Goal: Information Seeking & Learning: Learn about a topic

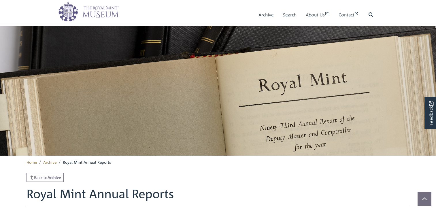
scroll to position [257, 0]
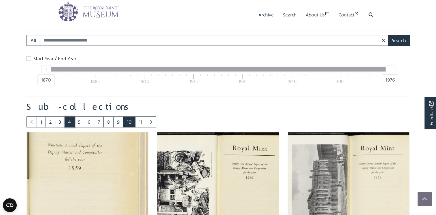
click at [75, 127] on link "4" at bounding box center [70, 121] width 10 height 11
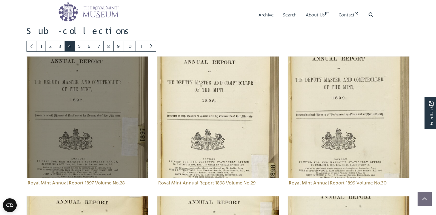
scroll to position [353, 0]
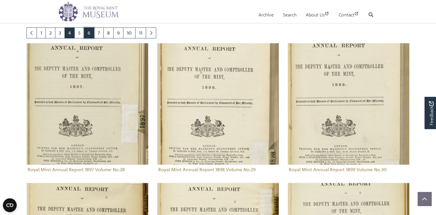
click at [94, 38] on link "6" at bounding box center [89, 32] width 10 height 11
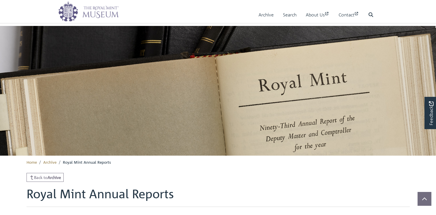
scroll to position [353, 0]
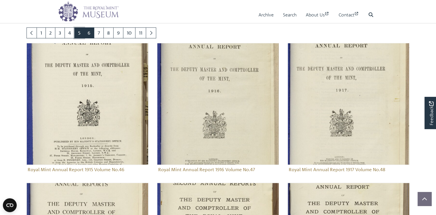
click at [84, 38] on link "5" at bounding box center [79, 32] width 10 height 11
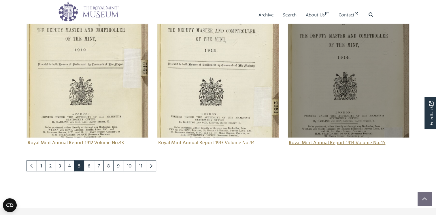
scroll to position [660, 0]
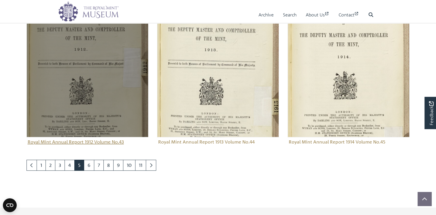
click at [66, 137] on img "Sub-collection" at bounding box center [88, 76] width 122 height 122
click at [76, 137] on img "Sub-collection" at bounding box center [88, 76] width 122 height 122
click at [76, 136] on img "Sub-collection" at bounding box center [88, 76] width 122 height 122
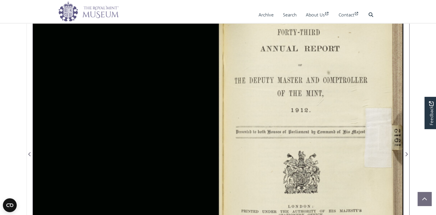
scroll to position [154, 0]
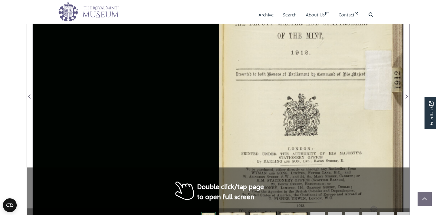
click at [269, 112] on div at bounding box center [310, 93] width 185 height 288
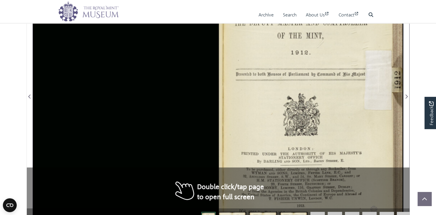
click at [269, 112] on div at bounding box center [310, 93] width 185 height 288
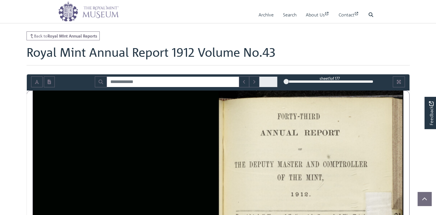
scroll to position [58, 0]
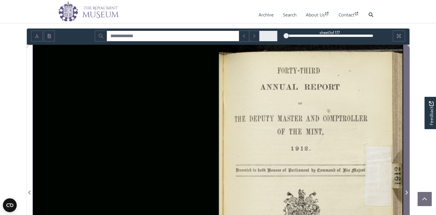
click at [406, 195] on icon "Next Page" at bounding box center [406, 192] width 2 height 4
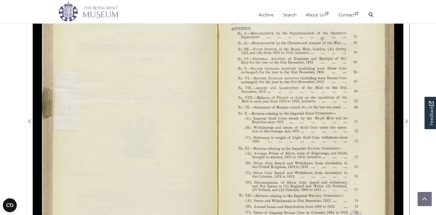
scroll to position [134, 0]
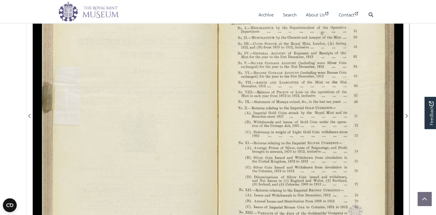
click at [254, 120] on div at bounding box center [310, 112] width 185 height 288
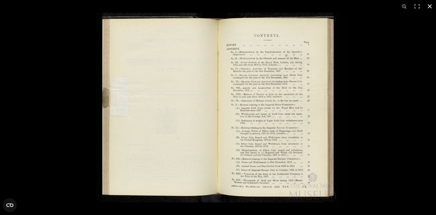
click at [383, 124] on div at bounding box center [314, 120] width 436 height 215
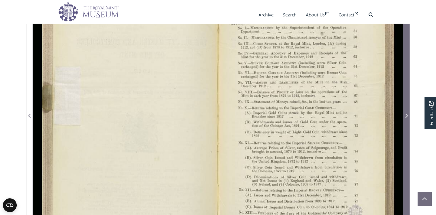
click at [405, 118] on icon "Next Page" at bounding box center [406, 116] width 3 height 5
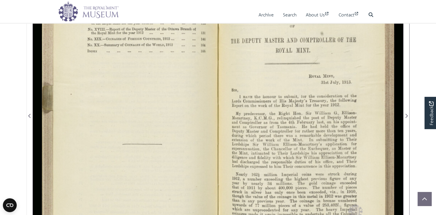
click at [168, 152] on div at bounding box center [125, 112] width 185 height 288
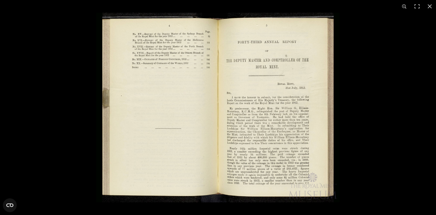
click at [270, 137] on img at bounding box center [217, 108] width 243 height 190
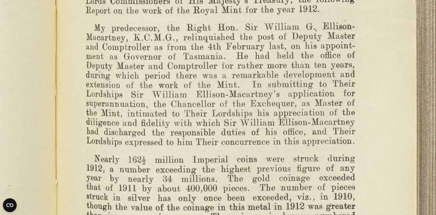
click at [237, 118] on img at bounding box center [56, 25] width 799 height 622
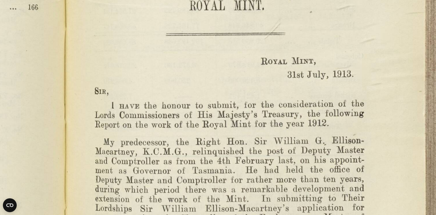
click at [215, 76] on img at bounding box center [65, 139] width 799 height 622
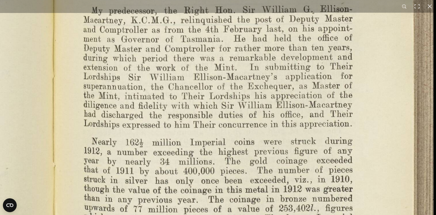
click at [252, 215] on html "Menu Archive Search About Us Contact" at bounding box center [218, 173] width 436 height 615
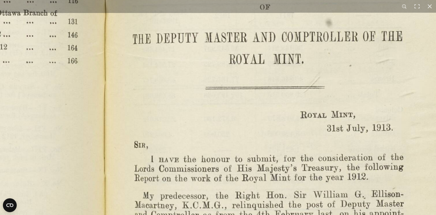
click at [246, 215] on html "Menu Archive Search About Us Contact" at bounding box center [218, 173] width 436 height 615
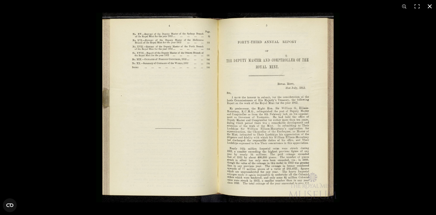
click at [365, 125] on div at bounding box center [314, 120] width 436 height 215
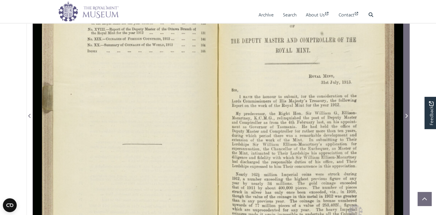
click at [405, 118] on icon "Next Page" at bounding box center [406, 116] width 2 height 4
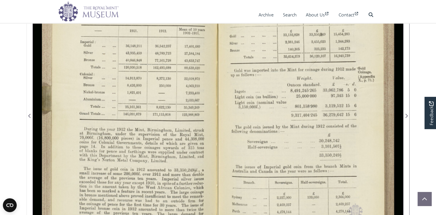
click at [243, 147] on div at bounding box center [310, 112] width 185 height 288
click at [193, 139] on div at bounding box center [125, 112] width 185 height 288
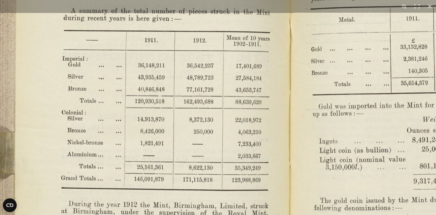
click at [204, 65] on img at bounding box center [291, 175] width 616 height 481
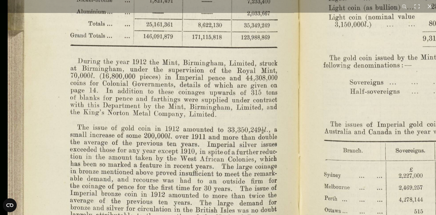
click at [234, 64] on img at bounding box center [301, 33] width 616 height 481
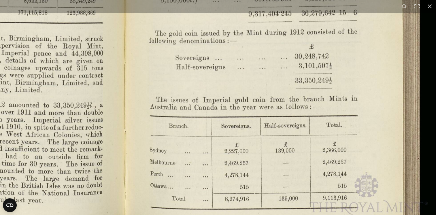
click at [196, 169] on img at bounding box center [126, 8] width 616 height 481
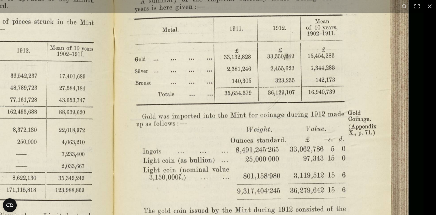
click at [194, 189] on img at bounding box center [115, 186] width 616 height 481
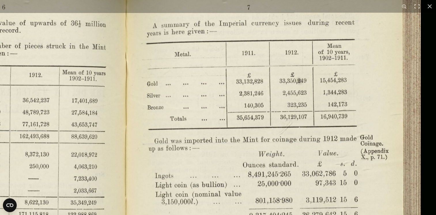
click at [235, 135] on img at bounding box center [127, 210] width 616 height 481
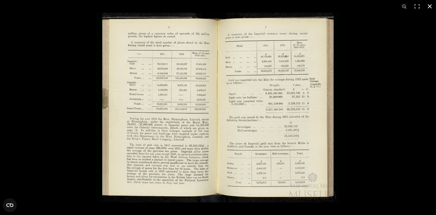
click at [430, 6] on button at bounding box center [429, 6] width 13 height 13
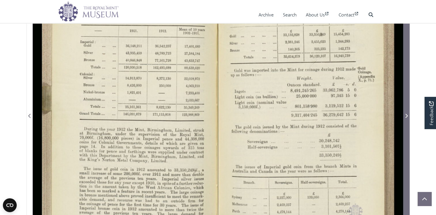
click at [407, 118] on icon "Next Page" at bounding box center [406, 116] width 3 height 5
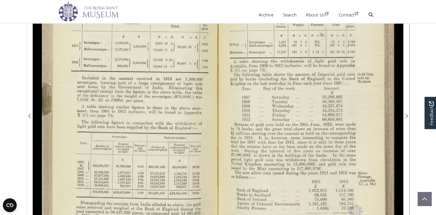
drag, startPoint x: 151, startPoint y: 160, endPoint x: 162, endPoint y: 163, distance: 11.0
click at [162, 163] on div at bounding box center [125, 112] width 185 height 288
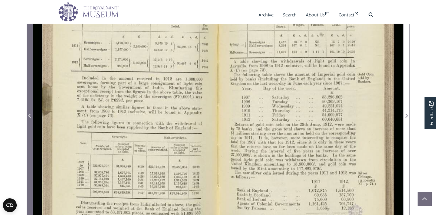
click at [29, 118] on icon "Previous Page" at bounding box center [29, 116] width 2 height 4
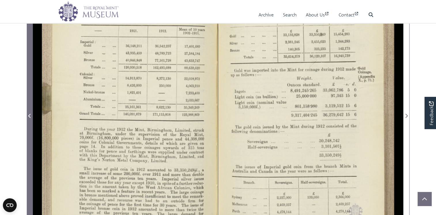
click at [29, 118] on icon "Previous Page" at bounding box center [29, 116] width 2 height 4
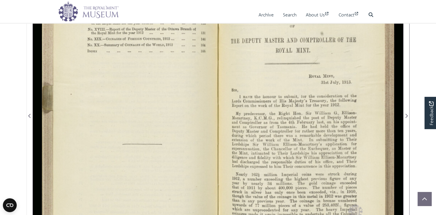
drag, startPoint x: 161, startPoint y: 82, endPoint x: 161, endPoint y: 102, distance: 19.9
click at [161, 102] on div at bounding box center [125, 112] width 185 height 288
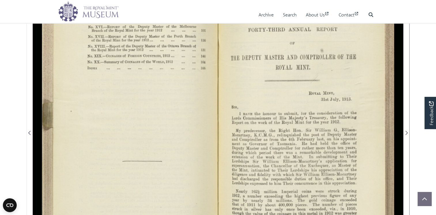
scroll to position [96, 0]
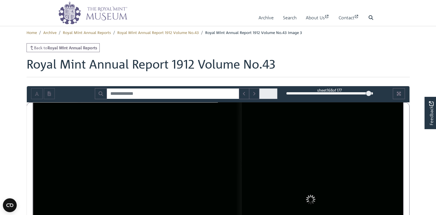
drag, startPoint x: 287, startPoint y: 105, endPoint x: 369, endPoint y: 106, distance: 81.6
click at [369, 96] on div at bounding box center [369, 93] width 6 height 6
click at [371, 96] on div at bounding box center [370, 93] width 6 height 6
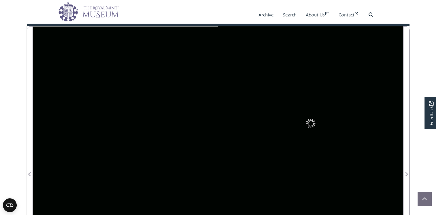
scroll to position [77, 0]
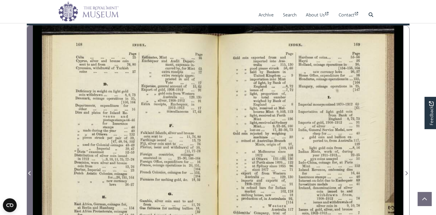
click at [30, 175] on icon "Previous Page" at bounding box center [29, 173] width 3 height 5
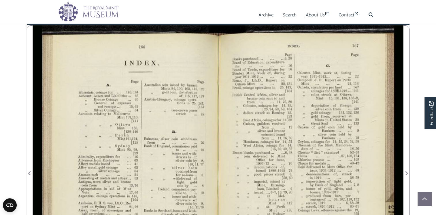
click at [173, 134] on div at bounding box center [125, 169] width 185 height 288
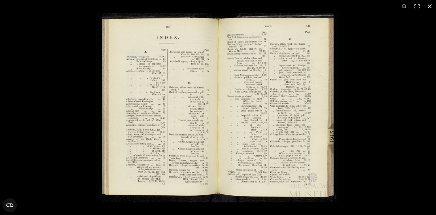
click at [430, 5] on button at bounding box center [429, 6] width 13 height 13
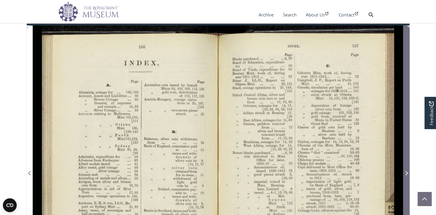
click at [405, 175] on icon "Next Page" at bounding box center [406, 173] width 3 height 5
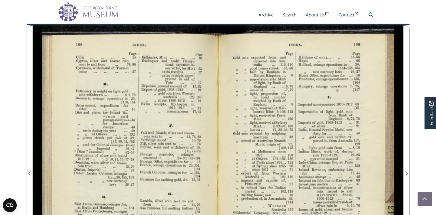
click at [158, 160] on div at bounding box center [125, 169] width 185 height 288
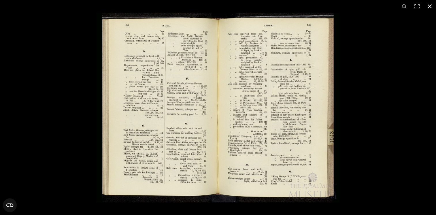
click at [382, 169] on div at bounding box center [314, 120] width 436 height 215
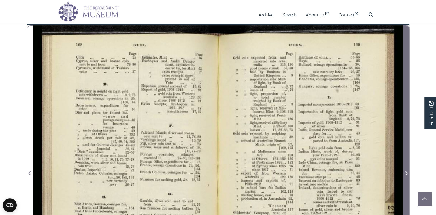
click at [406, 175] on icon "Next Page" at bounding box center [406, 173] width 3 height 5
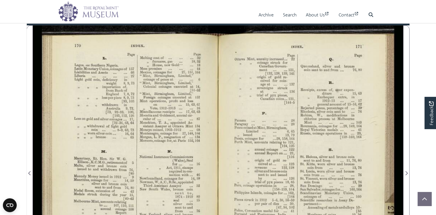
click at [164, 138] on div at bounding box center [125, 169] width 185 height 288
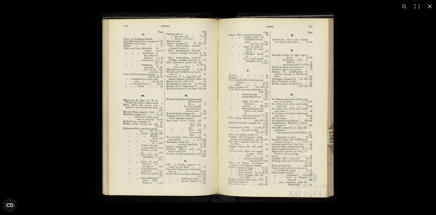
click at [146, 165] on img at bounding box center [217, 108] width 243 height 190
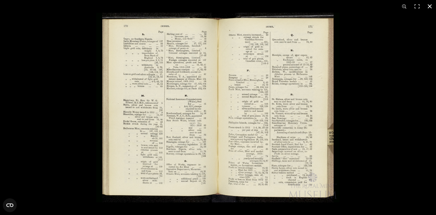
click at [429, 6] on button at bounding box center [429, 6] width 13 height 13
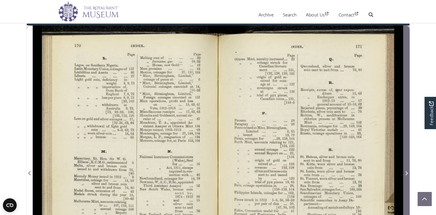
click at [405, 175] on icon "Next Page" at bounding box center [406, 173] width 3 height 5
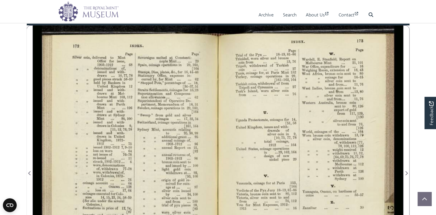
click at [164, 127] on div at bounding box center [125, 169] width 185 height 288
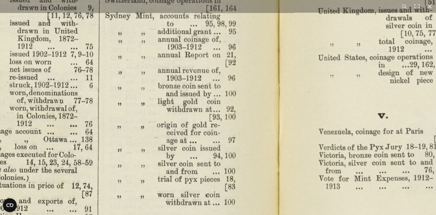
click at [243, 155] on img at bounding box center [279, 102] width 799 height 622
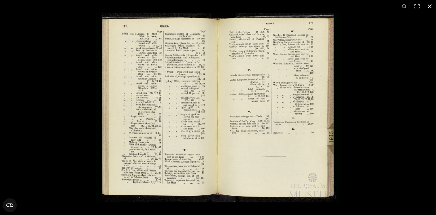
click at [429, 5] on button at bounding box center [429, 6] width 13 height 13
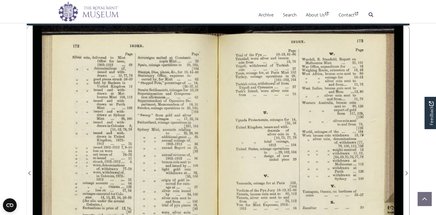
drag, startPoint x: 257, startPoint y: 158, endPoint x: 329, endPoint y: 145, distance: 73.2
click at [329, 147] on div at bounding box center [310, 169] width 185 height 288
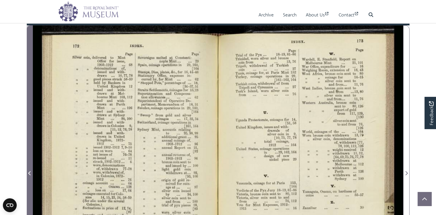
click at [29, 175] on icon "Previous Page" at bounding box center [29, 173] width 3 height 5
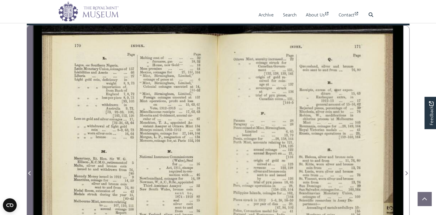
click at [29, 175] on icon "Previous Page" at bounding box center [29, 173] width 3 height 5
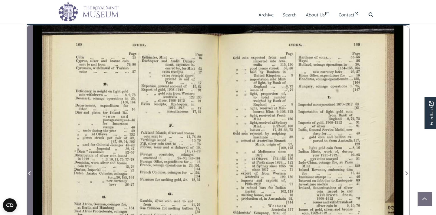
click at [29, 175] on icon "Previous Page" at bounding box center [29, 173] width 2 height 4
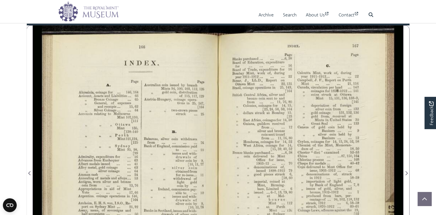
drag, startPoint x: 127, startPoint y: 154, endPoint x: 148, endPoint y: 106, distance: 51.4
click at [148, 106] on div at bounding box center [125, 169] width 185 height 288
click at [162, 131] on div at bounding box center [125, 169] width 185 height 288
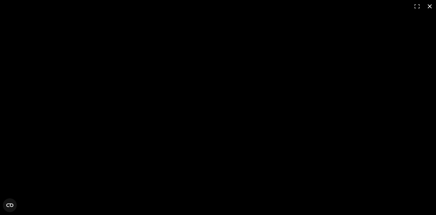
click at [187, 110] on div at bounding box center [218, 107] width 436 height 215
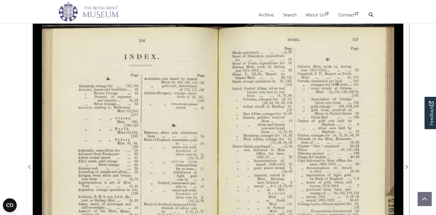
scroll to position [77, 0]
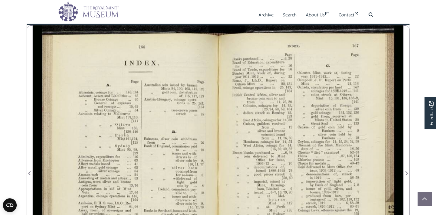
click at [328, 19] on div "171" at bounding box center [329, 17] width 87 height 6
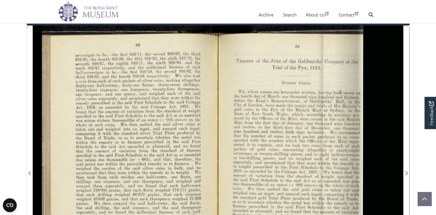
click at [334, 19] on div "98" at bounding box center [329, 17] width 87 height 6
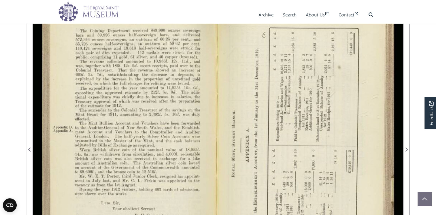
scroll to position [115, 0]
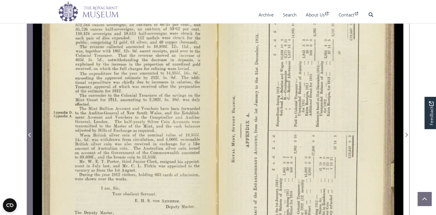
click at [31, 137] on icon "Previous Page" at bounding box center [29, 135] width 3 height 5
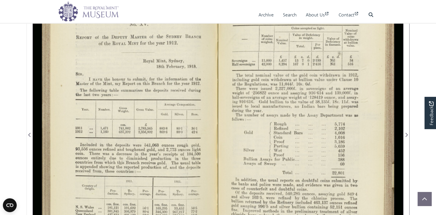
scroll to position [77, 0]
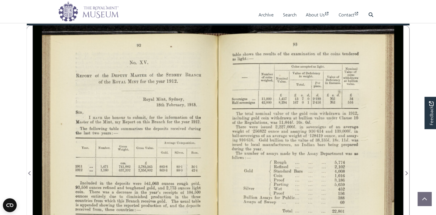
click at [118, 129] on div at bounding box center [125, 169] width 185 height 288
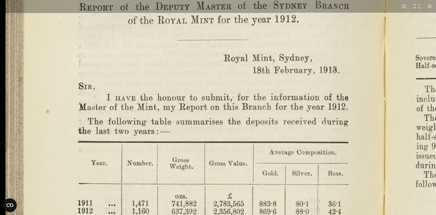
click at [248, 112] on img at bounding box center [385, 210] width 799 height 622
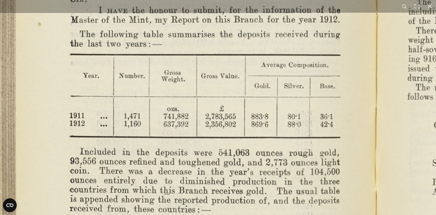
click at [275, 79] on img at bounding box center [377, 122] width 799 height 622
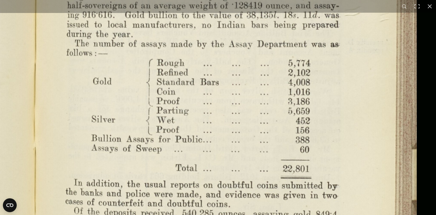
click at [273, 184] on img at bounding box center [36, 78] width 799 height 622
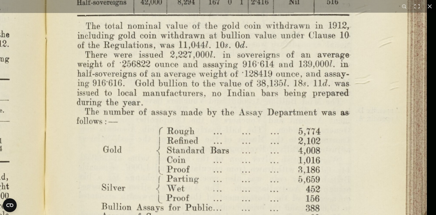
click at [270, 100] on img at bounding box center [46, 146] width 799 height 622
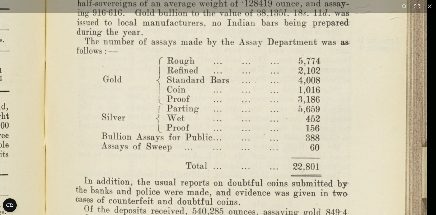
click at [285, 99] on img at bounding box center [46, 76] width 799 height 622
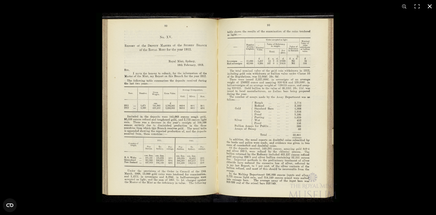
click at [431, 5] on button at bounding box center [429, 6] width 13 height 13
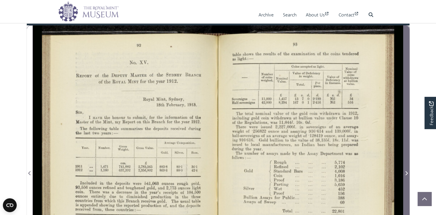
click at [405, 175] on icon "Next Page" at bounding box center [406, 173] width 3 height 5
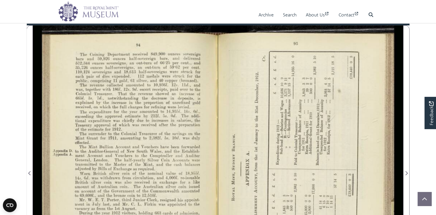
click at [160, 129] on div at bounding box center [125, 169] width 185 height 288
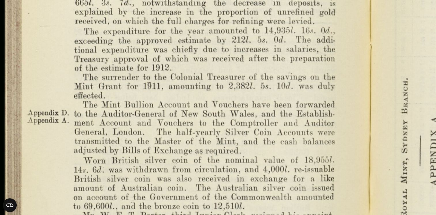
click at [324, 111] on img at bounding box center [372, 151] width 773 height 603
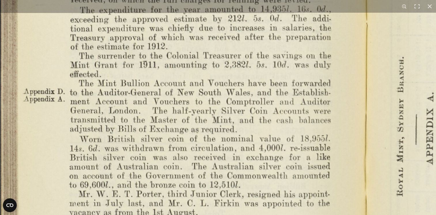
click at [317, 93] on img at bounding box center [368, 130] width 773 height 603
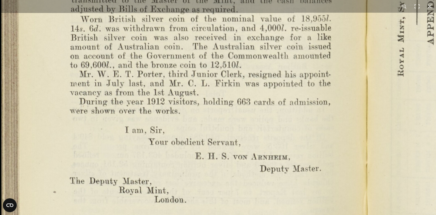
click at [322, 58] on img at bounding box center [369, 10] width 773 height 603
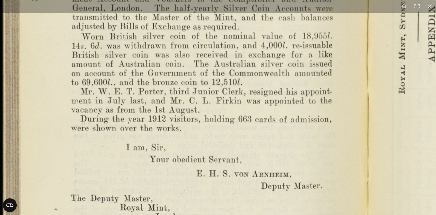
click at [310, 151] on img at bounding box center [370, 28] width 773 height 603
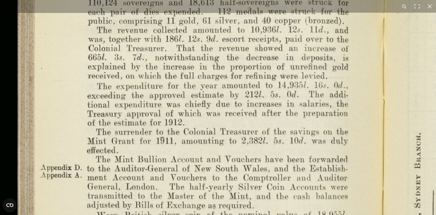
click at [314, 172] on img at bounding box center [385, 206] width 773 height 603
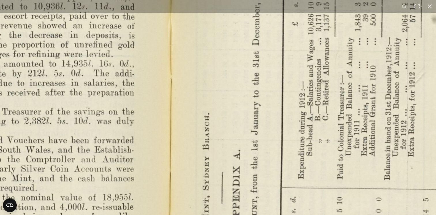
click at [288, 31] on img at bounding box center [173, 189] width 799 height 622
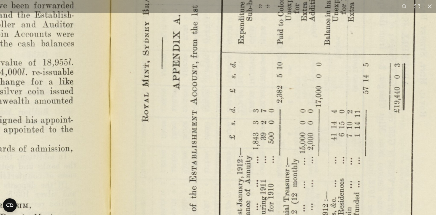
click at [283, 41] on img at bounding box center [113, 54] width 799 height 622
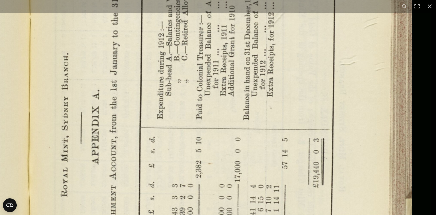
click at [264, 190] on img at bounding box center [32, 129] width 799 height 622
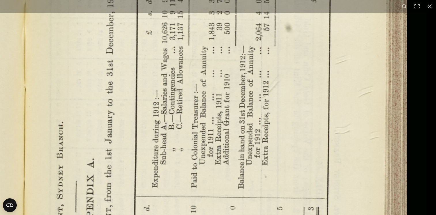
click at [257, 132] on img at bounding box center [26, 197] width 799 height 622
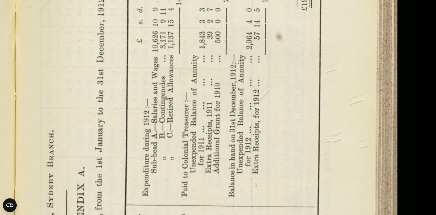
click at [272, 77] on img at bounding box center [17, 206] width 799 height 622
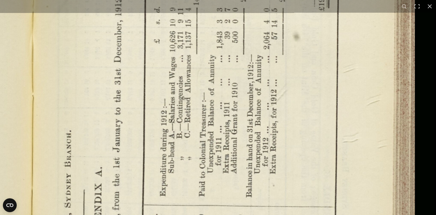
click at [272, 77] on img at bounding box center [34, 206] width 799 height 622
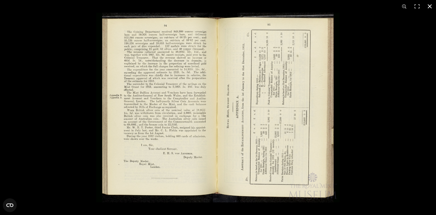
click at [430, 5] on button at bounding box center [429, 6] width 13 height 13
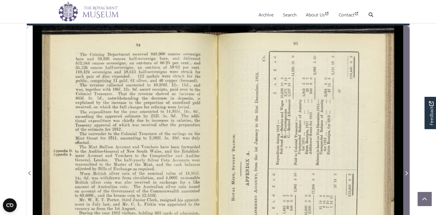
click at [406, 175] on icon "Next Page" at bounding box center [406, 173] width 3 height 5
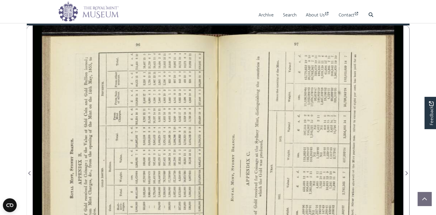
click at [146, 112] on div at bounding box center [125, 169] width 185 height 288
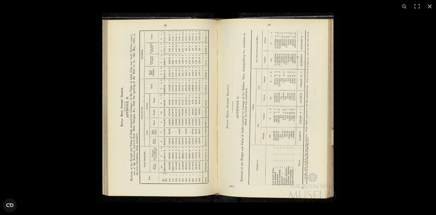
click at [211, 108] on img at bounding box center [217, 108] width 243 height 190
click at [431, 5] on button at bounding box center [429, 6] width 13 height 13
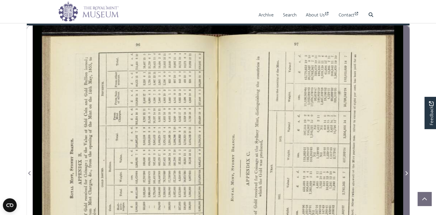
click at [407, 175] on icon "Next Page" at bounding box center [406, 173] width 2 height 4
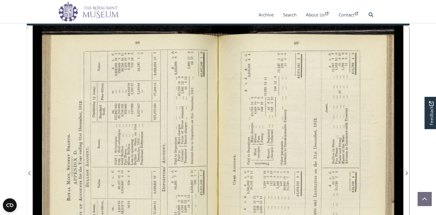
click at [144, 129] on div at bounding box center [125, 169] width 185 height 288
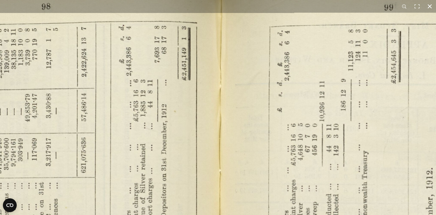
click at [430, 5] on button at bounding box center [429, 6] width 13 height 13
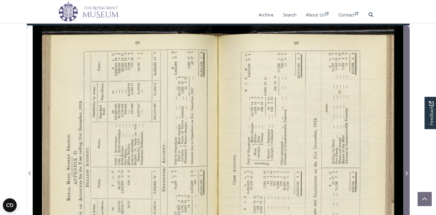
click at [407, 175] on icon "Next Page" at bounding box center [406, 173] width 2 height 4
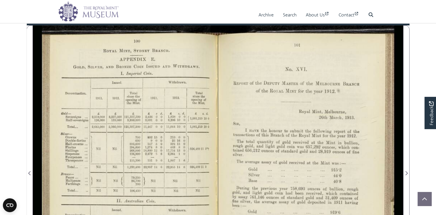
click at [150, 163] on div at bounding box center [125, 169] width 185 height 288
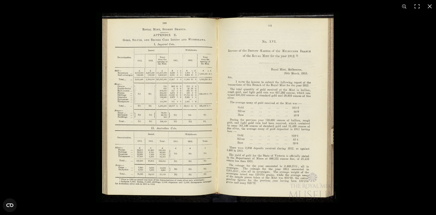
click at [237, 182] on img at bounding box center [217, 108] width 243 height 190
click at [292, 114] on img at bounding box center [217, 108] width 243 height 190
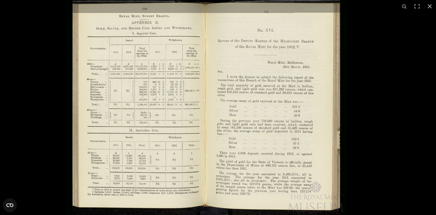
click at [292, 114] on img at bounding box center [206, 106] width 281 height 219
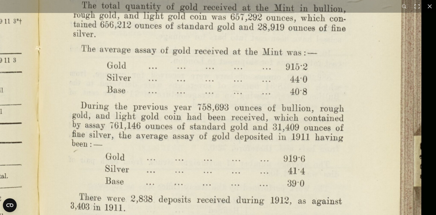
click at [260, 72] on img at bounding box center [41, 66] width 799 height 622
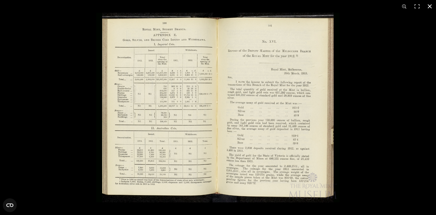
click at [430, 6] on button at bounding box center [429, 6] width 13 height 13
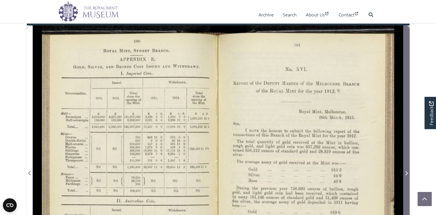
click at [407, 175] on icon "Next Page" at bounding box center [406, 173] width 3 height 5
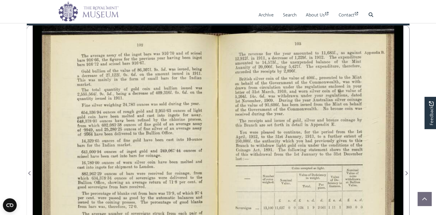
click at [153, 120] on div at bounding box center [125, 169] width 185 height 288
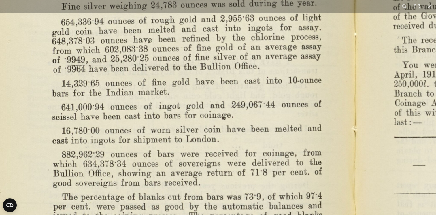
click at [282, 97] on img at bounding box center [355, 145] width 799 height 622
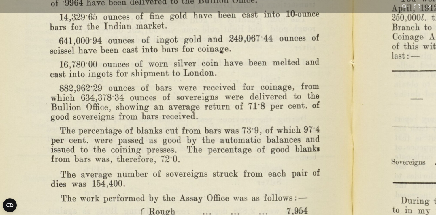
click at [268, 88] on img at bounding box center [353, 79] width 799 height 622
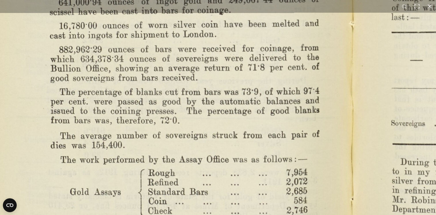
click at [282, 89] on img at bounding box center [353, 40] width 799 height 622
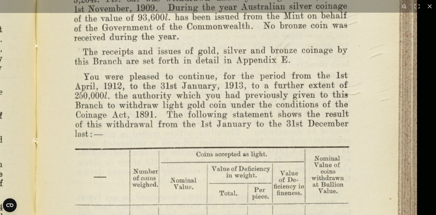
click at [267, 199] on img at bounding box center [37, 157] width 799 height 622
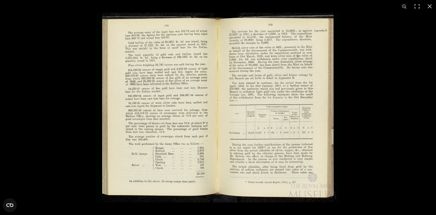
click at [182, 140] on img at bounding box center [217, 108] width 243 height 190
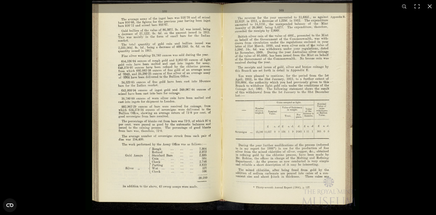
click at [182, 140] on img at bounding box center [222, 103] width 273 height 213
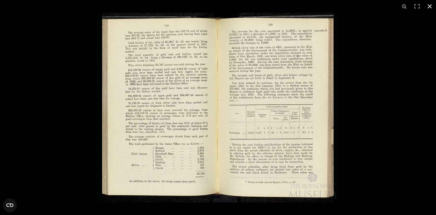
click at [430, 5] on button at bounding box center [429, 6] width 13 height 13
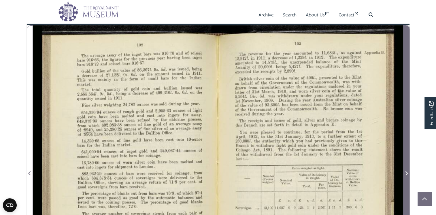
click at [406, 175] on icon "Next Page" at bounding box center [406, 173] width 3 height 5
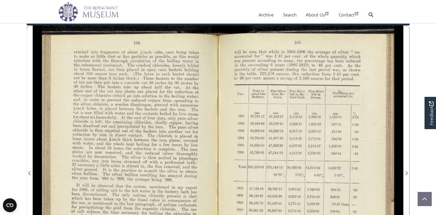
click at [192, 136] on div at bounding box center [125, 169] width 185 height 288
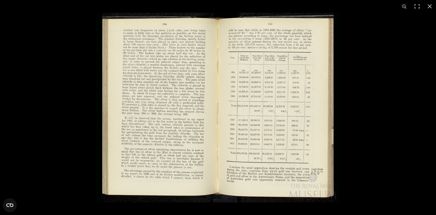
click at [247, 122] on img at bounding box center [217, 108] width 243 height 190
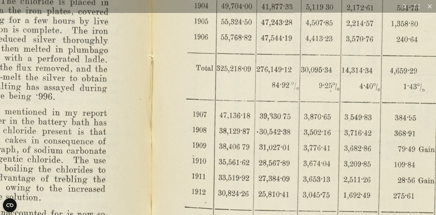
click at [254, 119] on img at bounding box center [152, 74] width 799 height 622
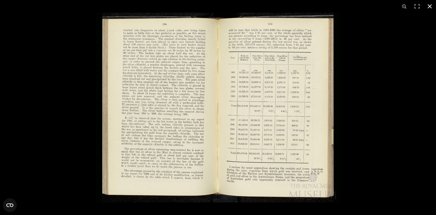
click at [430, 5] on button at bounding box center [429, 6] width 13 height 13
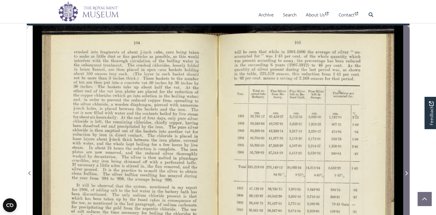
click at [406, 175] on icon "Next Page" at bounding box center [406, 173] width 3 height 5
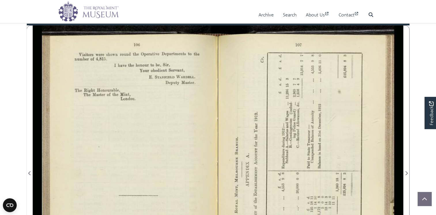
click at [168, 115] on div at bounding box center [125, 169] width 185 height 288
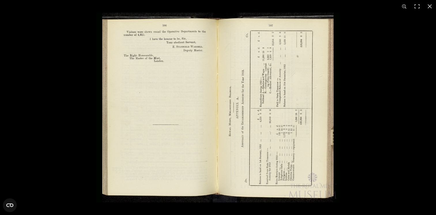
click at [294, 140] on img at bounding box center [217, 108] width 243 height 190
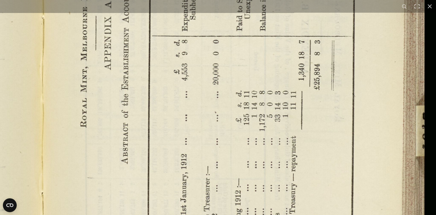
click at [293, 140] on img at bounding box center [44, 33] width 799 height 622
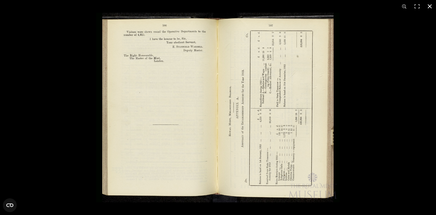
click at [431, 4] on button at bounding box center [429, 6] width 13 height 13
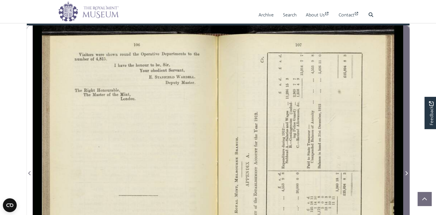
click at [407, 175] on icon "Next Page" at bounding box center [406, 173] width 2 height 4
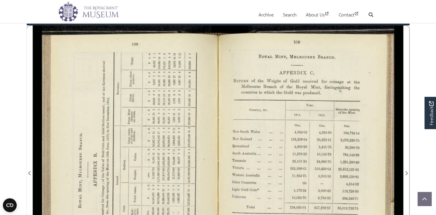
click at [167, 147] on div at bounding box center [125, 169] width 185 height 288
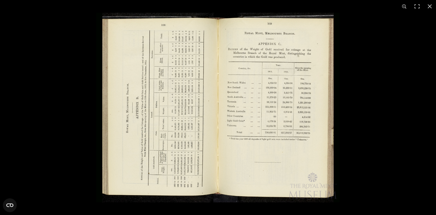
click at [262, 115] on img at bounding box center [217, 108] width 243 height 190
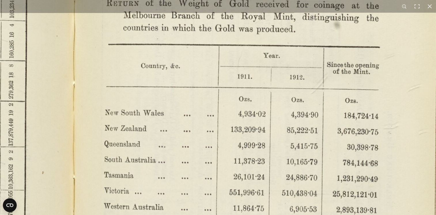
click at [225, 203] on img at bounding box center [73, 194] width 799 height 622
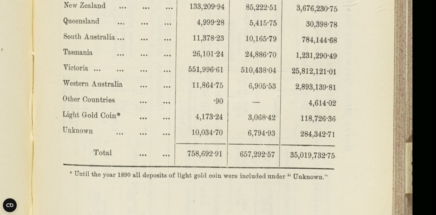
click at [218, 77] on img at bounding box center [32, 71] width 799 height 622
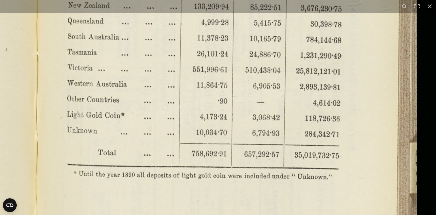
click at [218, 77] on img at bounding box center [36, 71] width 799 height 622
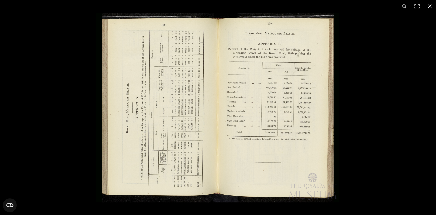
click at [428, 5] on button at bounding box center [429, 6] width 13 height 13
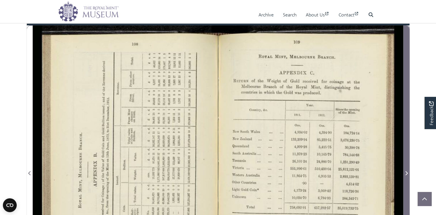
click at [406, 175] on icon "Next Page" at bounding box center [406, 173] width 2 height 4
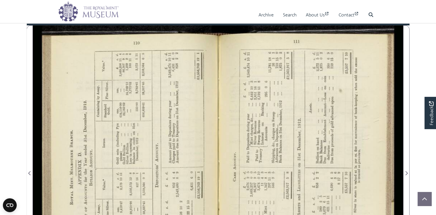
click at [161, 131] on div at bounding box center [125, 169] width 185 height 288
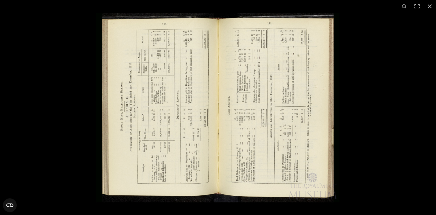
click at [260, 134] on img at bounding box center [217, 108] width 243 height 190
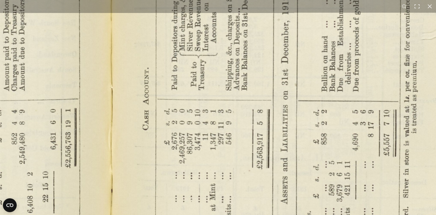
click at [281, 180] on img at bounding box center [110, 104] width 799 height 622
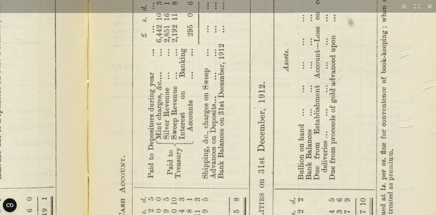
click at [258, 187] on img at bounding box center [86, 193] width 799 height 622
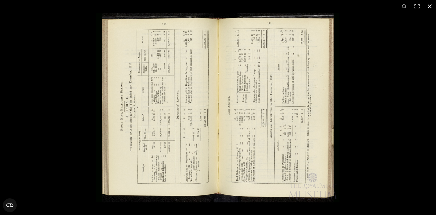
click at [429, 6] on button at bounding box center [429, 6] width 13 height 13
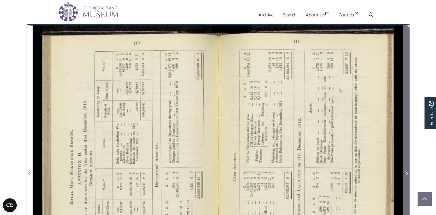
click at [408, 175] on icon "Next Page" at bounding box center [406, 173] width 3 height 5
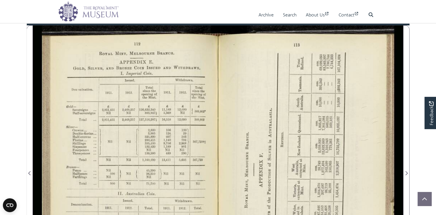
click at [178, 128] on div at bounding box center [125, 169] width 185 height 288
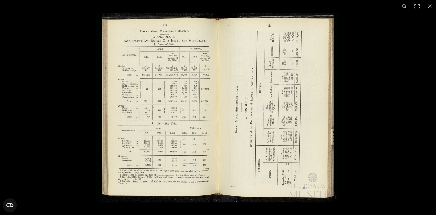
click at [171, 114] on img at bounding box center [217, 108] width 243 height 190
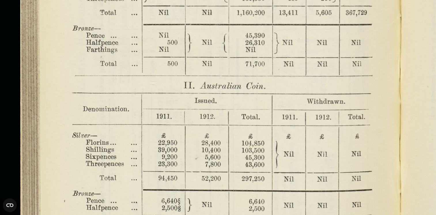
click at [256, 51] on img at bounding box center [400, 33] width 799 height 622
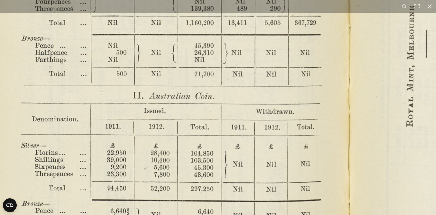
click at [227, 199] on img at bounding box center [349, 43] width 799 height 622
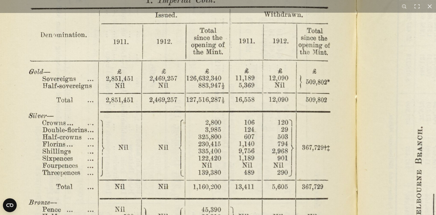
click at [225, 209] on img at bounding box center [356, 207] width 799 height 622
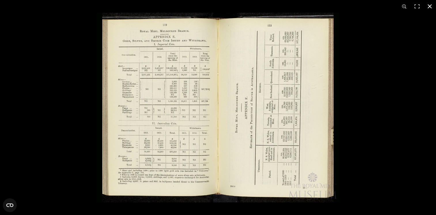
click at [430, 6] on button at bounding box center [429, 6] width 13 height 13
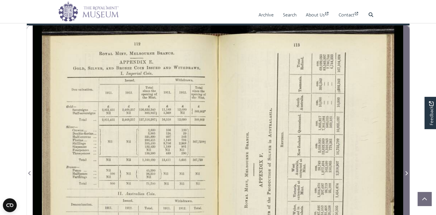
click at [406, 175] on icon "Next Page" at bounding box center [406, 173] width 2 height 4
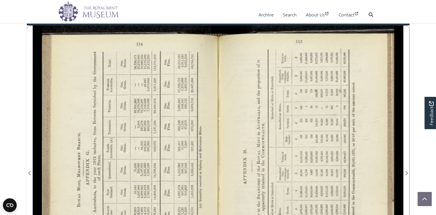
click at [154, 130] on div at bounding box center [125, 169] width 185 height 288
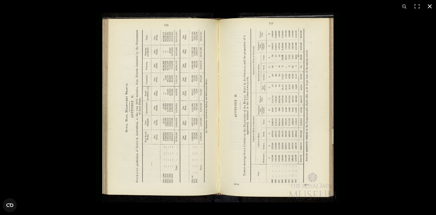
click at [430, 5] on button at bounding box center [429, 6] width 13 height 13
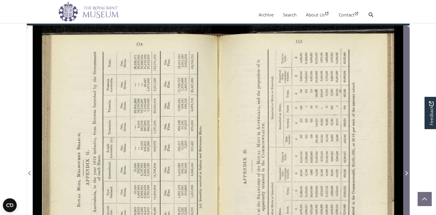
click at [406, 175] on icon "Next Page" at bounding box center [406, 173] width 3 height 5
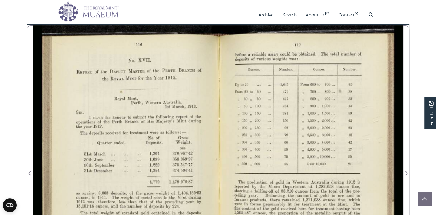
click at [174, 135] on div at bounding box center [125, 169] width 185 height 288
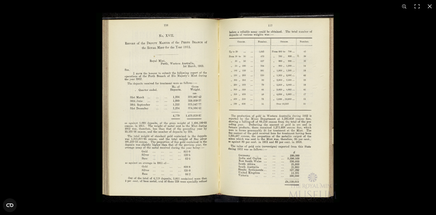
click at [320, 124] on img at bounding box center [217, 108] width 243 height 190
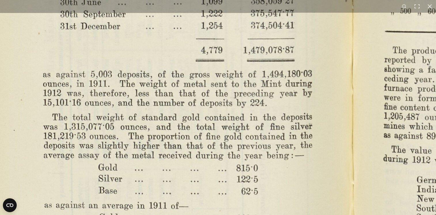
click at [308, 167] on img at bounding box center [348, 23] width 799 height 622
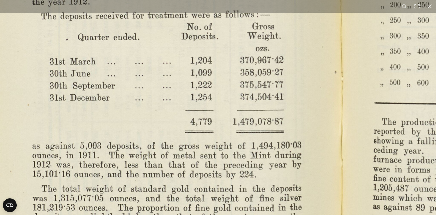
click at [296, 175] on img at bounding box center [338, 95] width 799 height 622
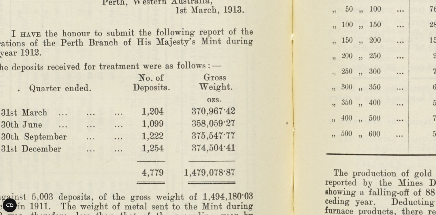
click at [165, 161] on img at bounding box center [289, 146] width 799 height 622
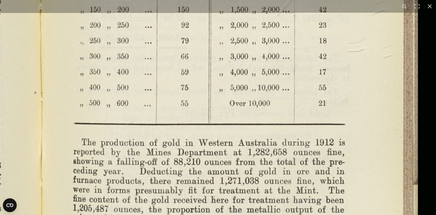
click at [313, 67] on img at bounding box center [37, 115] width 799 height 622
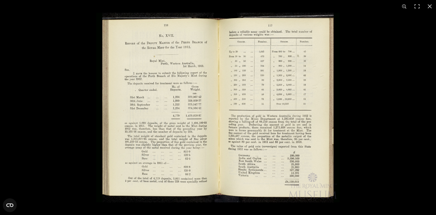
click at [291, 165] on img at bounding box center [217, 108] width 243 height 190
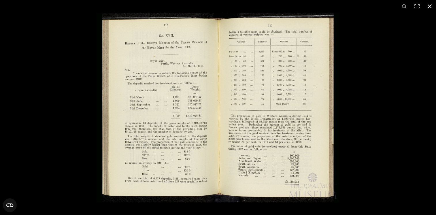
click at [433, 7] on button at bounding box center [429, 6] width 13 height 13
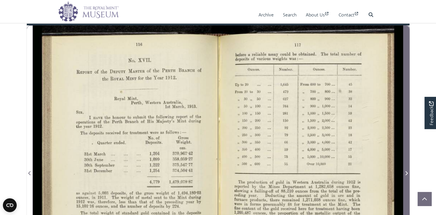
click at [407, 175] on icon "Next Page" at bounding box center [406, 173] width 2 height 4
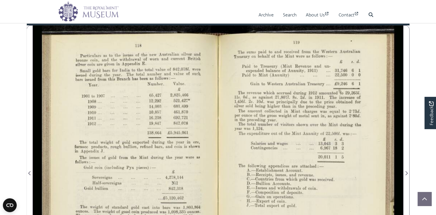
click at [173, 123] on div at bounding box center [125, 169] width 185 height 288
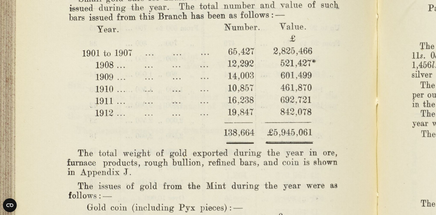
click at [333, 49] on img at bounding box center [376, 212] width 799 height 622
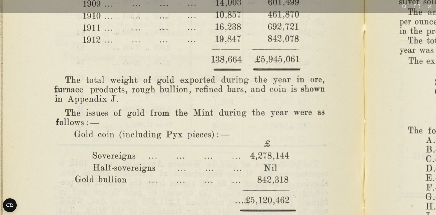
click at [331, 46] on img at bounding box center [363, 138] width 799 height 622
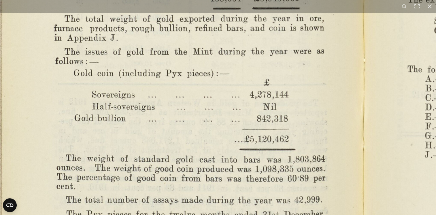
click at [330, 63] on img at bounding box center [363, 77] width 799 height 622
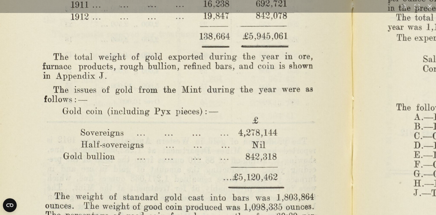
click at [280, 141] on img at bounding box center [351, 115] width 799 height 622
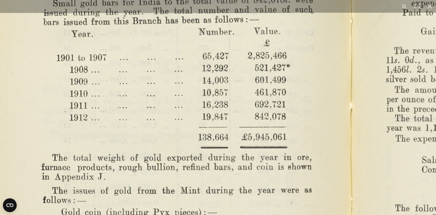
click at [280, 163] on img at bounding box center [350, 216] width 799 height 622
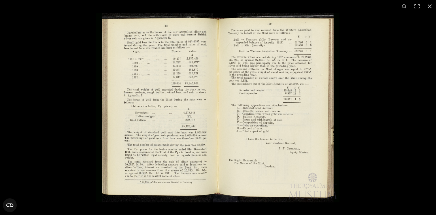
click at [307, 131] on img at bounding box center [217, 108] width 243 height 190
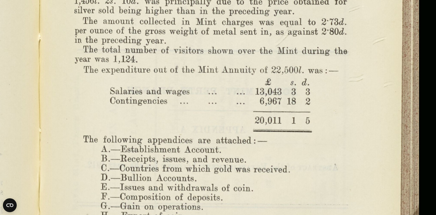
click at [325, 204] on img at bounding box center [39, 147] width 799 height 622
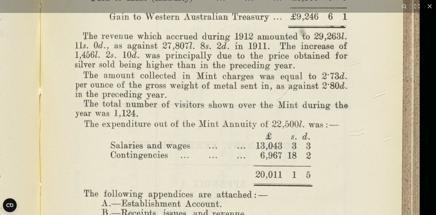
click at [334, 139] on img at bounding box center [39, 202] width 799 height 622
click at [341, 160] on img at bounding box center [39, 202] width 799 height 622
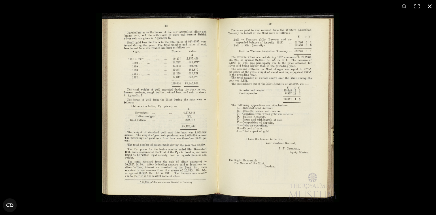
click at [430, 6] on button at bounding box center [429, 6] width 13 height 13
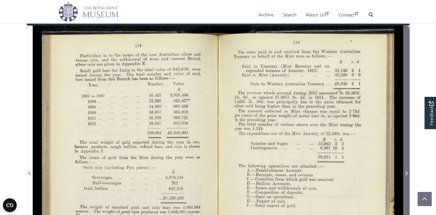
click at [407, 175] on icon "Next Page" at bounding box center [406, 173] width 2 height 4
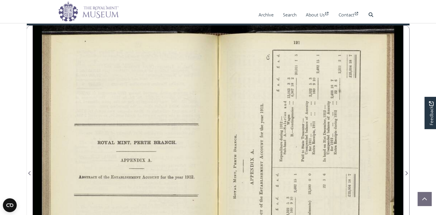
click at [273, 182] on div at bounding box center [310, 169] width 185 height 288
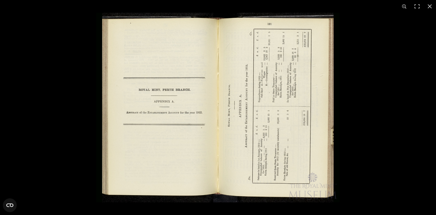
click at [276, 143] on img at bounding box center [217, 108] width 243 height 190
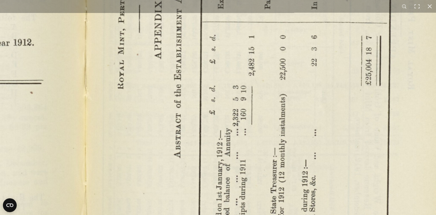
click at [265, 41] on img at bounding box center [85, 26] width 799 height 622
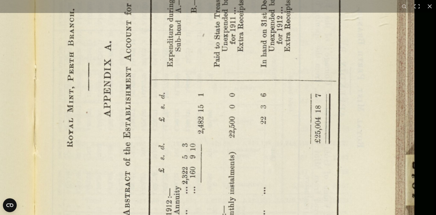
click at [323, 169] on img at bounding box center [34, 84] width 799 height 622
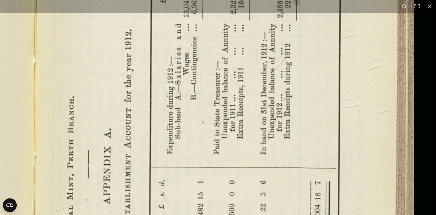
click at [305, 183] on img at bounding box center [34, 171] width 799 height 622
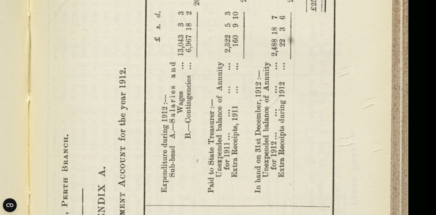
click at [292, 131] on img at bounding box center [28, 210] width 799 height 622
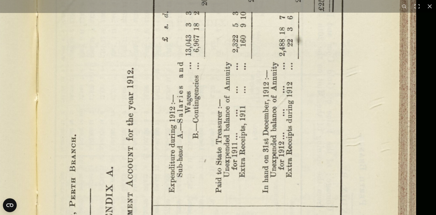
click at [292, 128] on img at bounding box center [36, 210] width 799 height 622
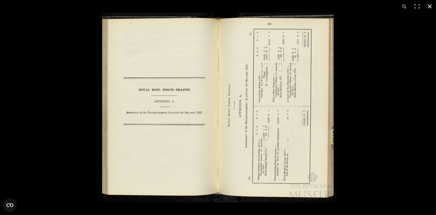
click at [428, 6] on button at bounding box center [429, 6] width 13 height 13
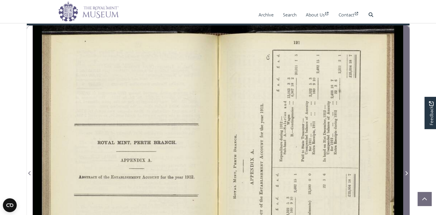
click at [405, 175] on icon "Next Page" at bounding box center [406, 173] width 3 height 5
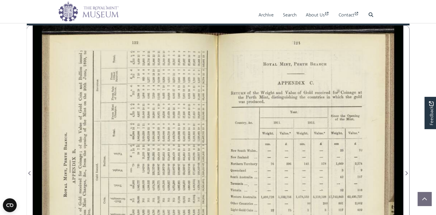
click at [182, 146] on div at bounding box center [125, 169] width 185 height 288
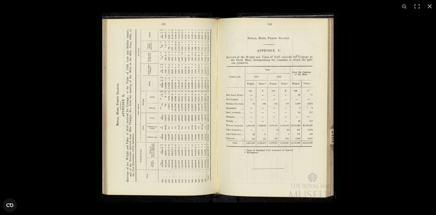
click at [262, 133] on img at bounding box center [217, 108] width 243 height 190
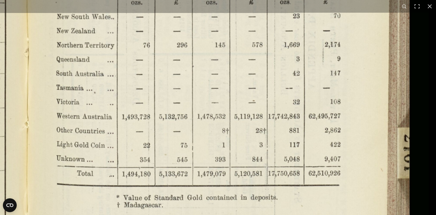
click at [216, 102] on img at bounding box center [29, 57] width 799 height 622
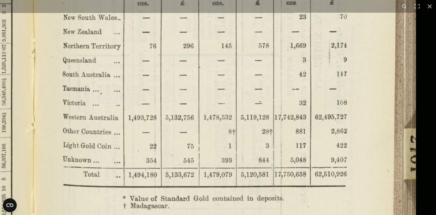
click at [252, 90] on img at bounding box center [35, 58] width 799 height 622
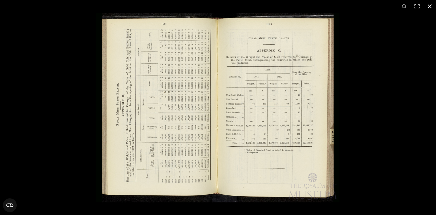
click at [428, 6] on button at bounding box center [429, 6] width 13 height 13
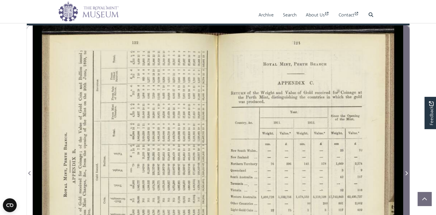
click at [406, 175] on icon "Next Page" at bounding box center [406, 173] width 3 height 5
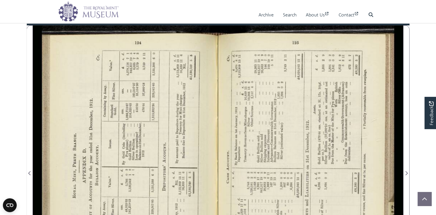
click at [150, 143] on div at bounding box center [125, 169] width 185 height 288
click at [150, 142] on div at bounding box center [125, 169] width 185 height 288
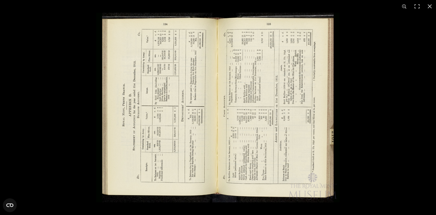
click at [269, 131] on img at bounding box center [217, 108] width 243 height 190
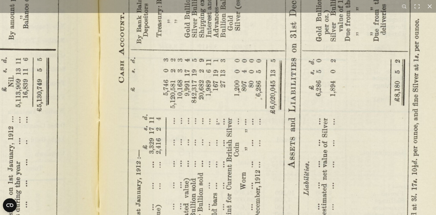
click at [270, 130] on img at bounding box center [100, 53] width 799 height 622
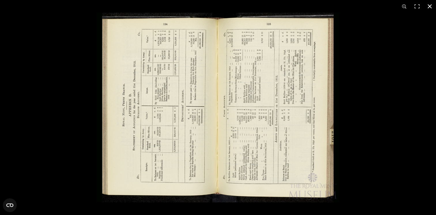
click at [429, 5] on button at bounding box center [429, 6] width 13 height 13
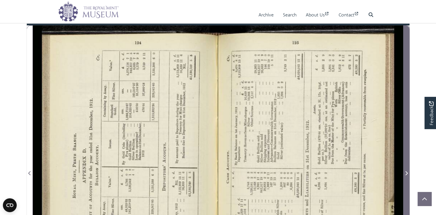
click at [406, 175] on icon "Next Page" at bounding box center [406, 173] width 3 height 5
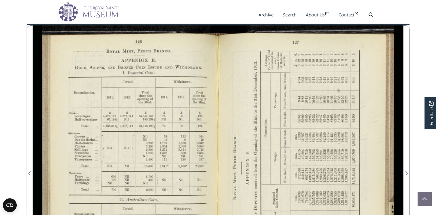
click at [163, 124] on div at bounding box center [125, 169] width 185 height 288
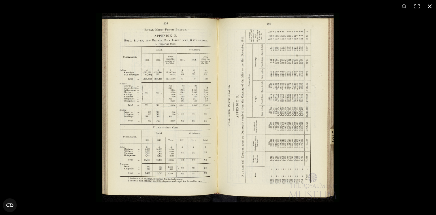
click at [431, 5] on button at bounding box center [429, 6] width 13 height 13
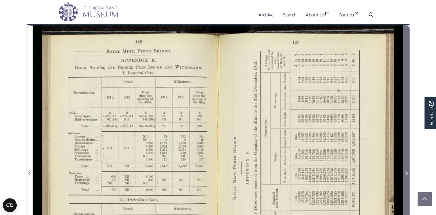
click at [406, 175] on icon "Next Page" at bounding box center [406, 173] width 3 height 5
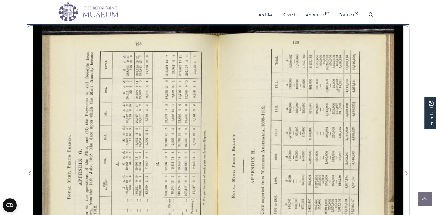
click at [173, 132] on div at bounding box center [125, 169] width 185 height 288
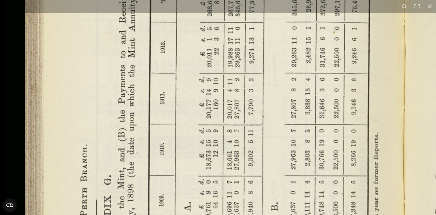
click at [381, 77] on img at bounding box center [404, 219] width 799 height 622
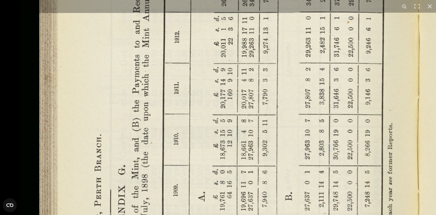
click at [380, 151] on img at bounding box center [419, 208] width 799 height 622
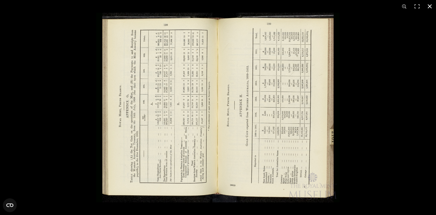
click at [366, 145] on div at bounding box center [314, 120] width 436 height 215
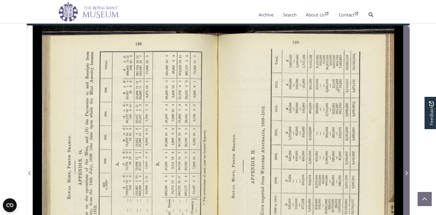
click at [407, 175] on icon "Next Page" at bounding box center [406, 173] width 2 height 4
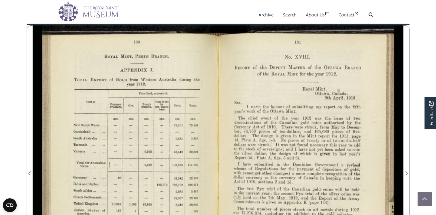
click at [164, 140] on div at bounding box center [125, 169] width 185 height 288
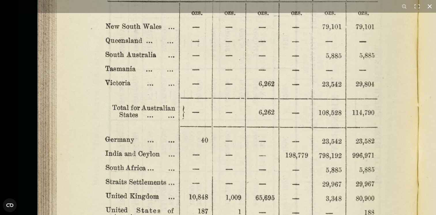
click at [431, 4] on button at bounding box center [429, 6] width 13 height 13
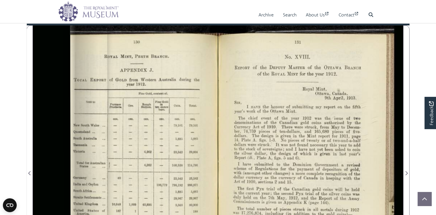
click at [297, 19] on div "22" at bounding box center [329, 17] width 87 height 6
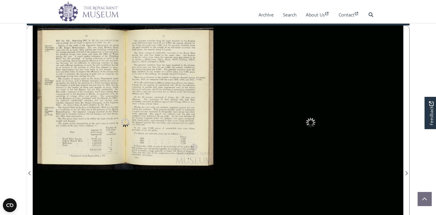
scroll to position [58, 0]
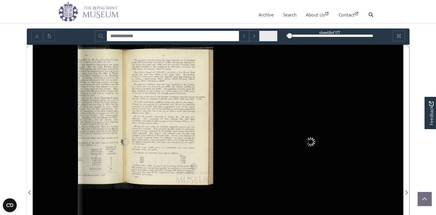
click at [290, 39] on div "8" at bounding box center [329, 36] width 87 height 6
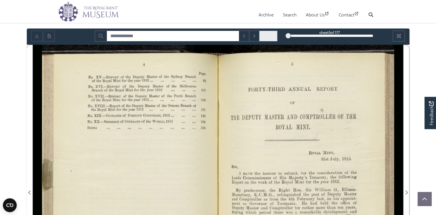
click at [288, 39] on div at bounding box center [288, 36] width 6 height 6
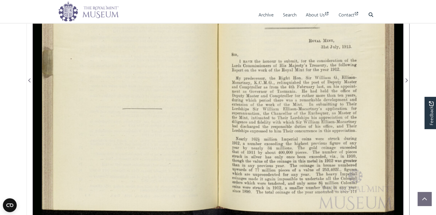
scroll to position [192, 0]
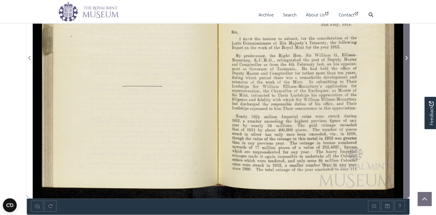
click at [405, 60] on icon "Next Page" at bounding box center [406, 58] width 3 height 5
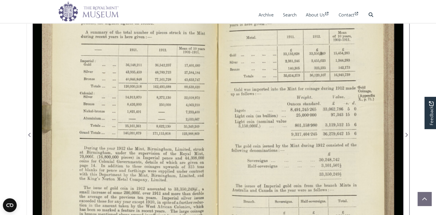
scroll to position [115, 0]
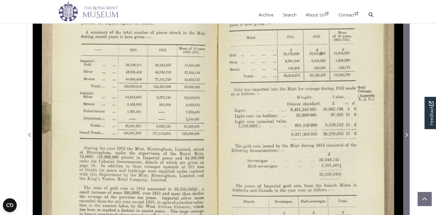
click at [406, 137] on icon "Next Page" at bounding box center [406, 135] width 3 height 5
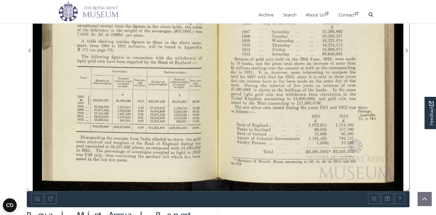
scroll to position [211, 0]
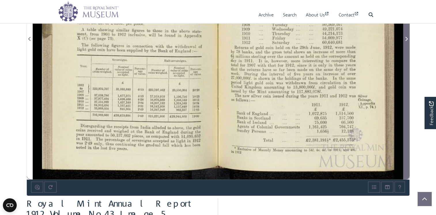
click at [407, 41] on icon "Next Page" at bounding box center [406, 39] width 2 height 4
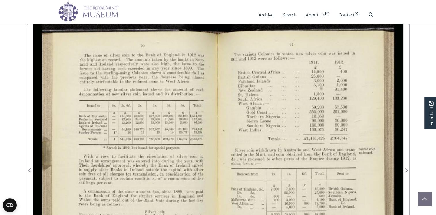
scroll to position [77, 0]
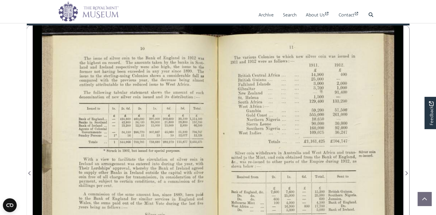
click at [275, 116] on div at bounding box center [310, 169] width 185 height 288
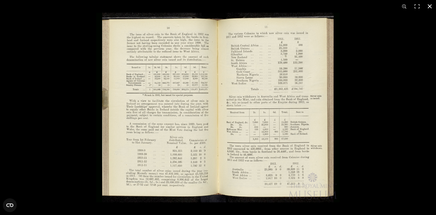
click at [430, 5] on button at bounding box center [429, 6] width 13 height 13
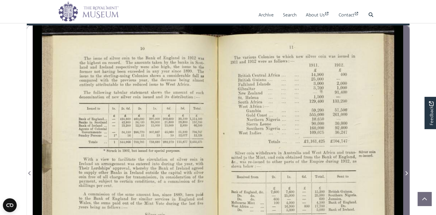
click at [407, 175] on icon "Next Page" at bounding box center [406, 173] width 2 height 4
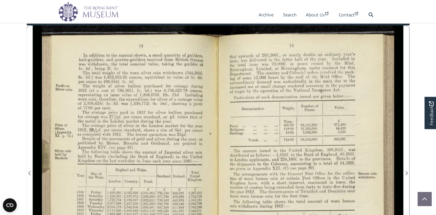
click at [148, 143] on div at bounding box center [125, 169] width 185 height 288
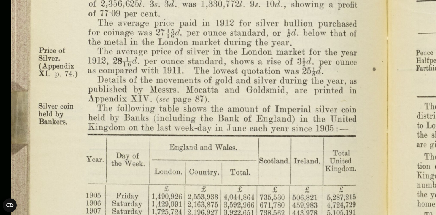
click at [335, 90] on img at bounding box center [390, 146] width 799 height 622
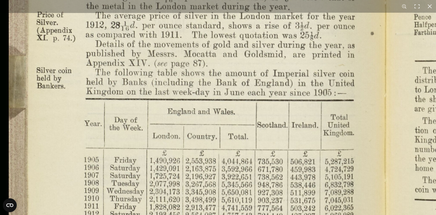
click at [335, 102] on img at bounding box center [388, 110] width 799 height 622
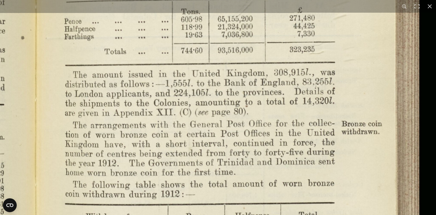
click at [263, 184] on img at bounding box center [39, 115] width 799 height 622
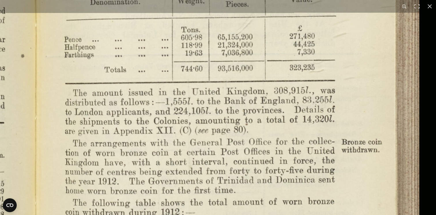
click at [263, 200] on img at bounding box center [39, 133] width 799 height 622
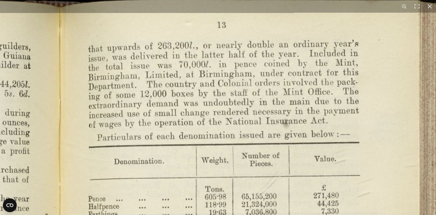
click at [430, 5] on button at bounding box center [429, 6] width 13 height 13
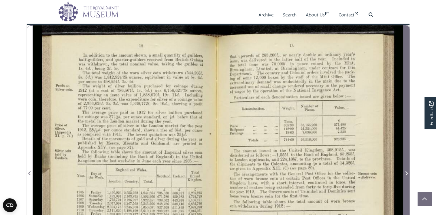
click at [406, 175] on icon "Next Page" at bounding box center [406, 173] width 3 height 5
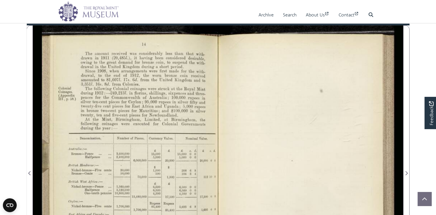
click at [159, 135] on div at bounding box center [125, 169] width 185 height 288
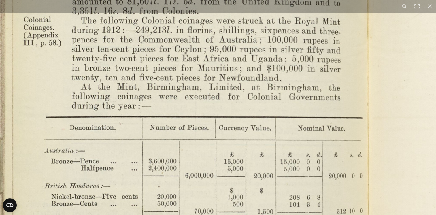
click at [259, 54] on img at bounding box center [367, 195] width 799 height 622
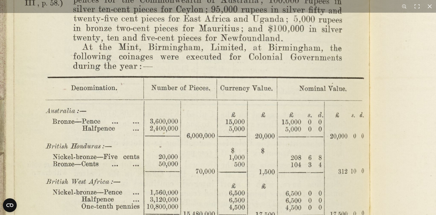
click at [256, 156] on img at bounding box center [369, 155] width 799 height 622
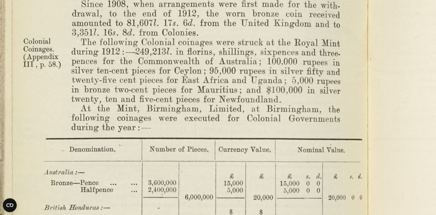
click at [240, 71] on img at bounding box center [367, 216] width 799 height 622
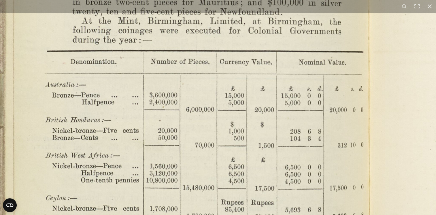
click at [248, 66] on img at bounding box center [368, 129] width 799 height 622
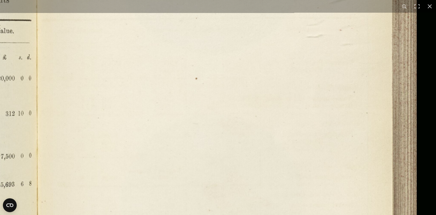
click at [89, 208] on img at bounding box center [36, 97] width 799 height 622
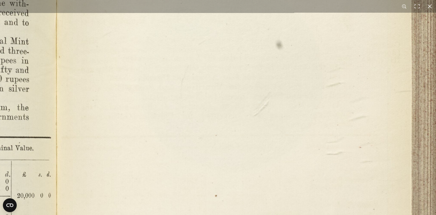
click at [140, 195] on img at bounding box center [56, 214] width 799 height 622
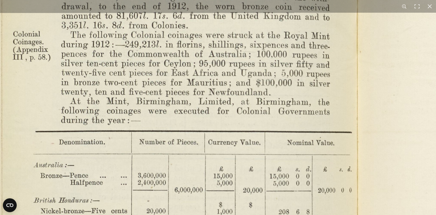
click at [163, 188] on img at bounding box center [357, 209] width 799 height 622
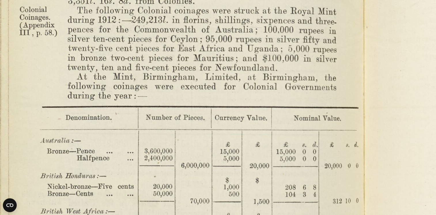
click at [157, 105] on img at bounding box center [363, 185] width 799 height 622
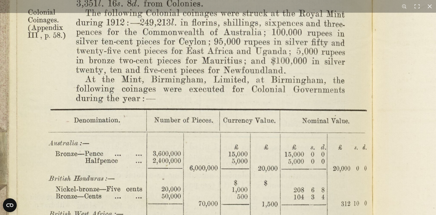
click at [179, 186] on img at bounding box center [372, 187] width 799 height 622
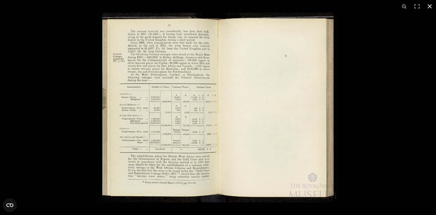
click at [428, 5] on button at bounding box center [429, 6] width 13 height 13
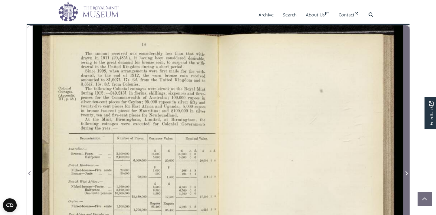
click at [407, 175] on icon "Next Page" at bounding box center [406, 173] width 2 height 4
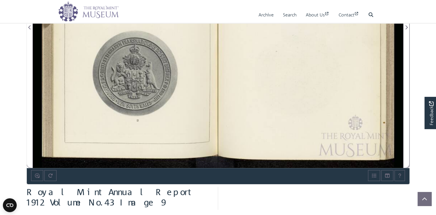
scroll to position [231, 0]
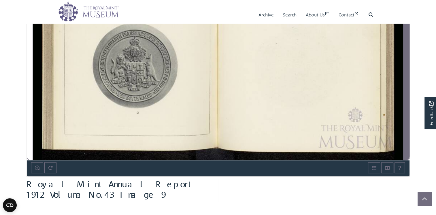
click at [406, 22] on icon "Next Page" at bounding box center [406, 19] width 3 height 5
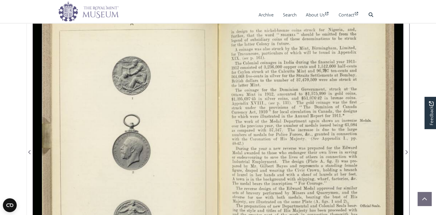
scroll to position [96, 0]
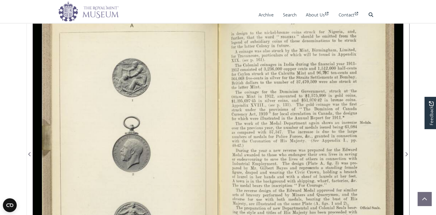
click at [291, 141] on div at bounding box center [310, 150] width 185 height 288
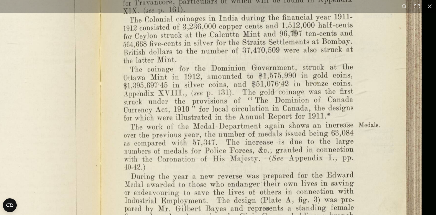
click at [254, 126] on img at bounding box center [98, 177] width 679 height 530
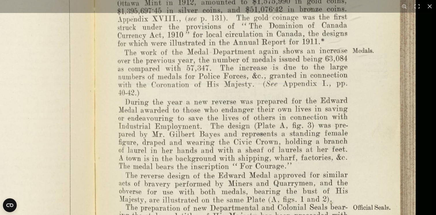
click at [270, 111] on img at bounding box center [92, 102] width 679 height 530
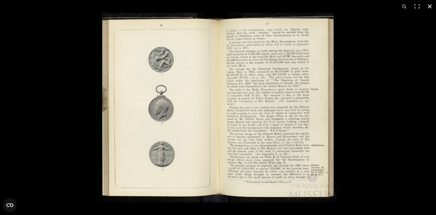
click at [430, 4] on button at bounding box center [429, 6] width 13 height 13
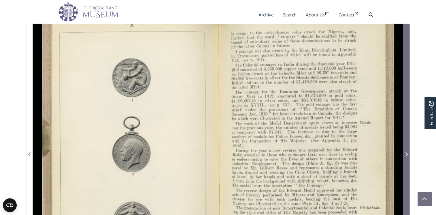
click at [406, 156] on icon "Next Page" at bounding box center [406, 154] width 2 height 4
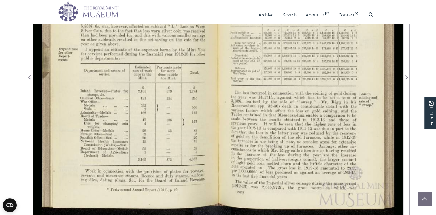
scroll to position [154, 0]
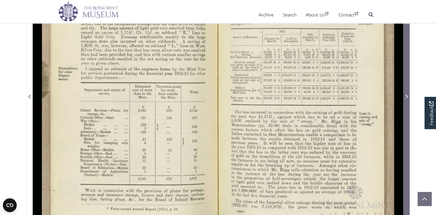
click at [407, 99] on icon "Next Page" at bounding box center [406, 97] width 2 height 4
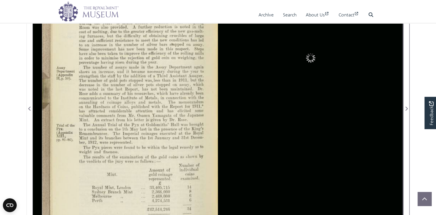
scroll to position [135, 0]
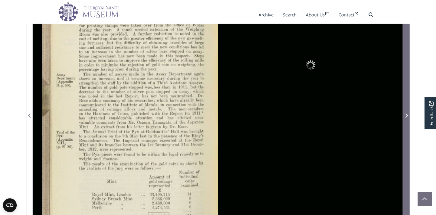
click at [408, 118] on icon "Next Page" at bounding box center [406, 116] width 2 height 4
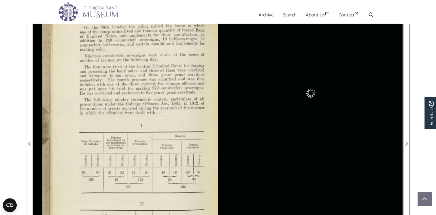
scroll to position [77, 0]
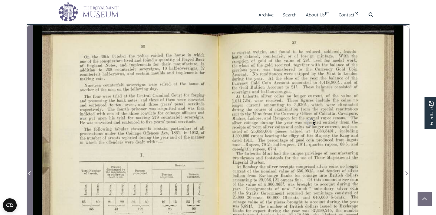
click at [30, 175] on icon "Previous Page" at bounding box center [29, 173] width 3 height 5
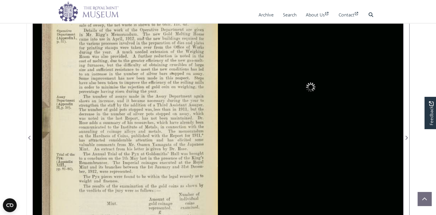
scroll to position [96, 0]
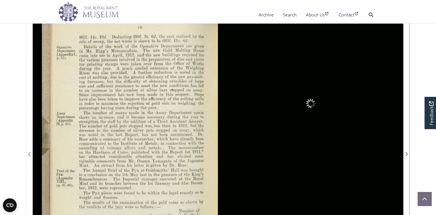
click at [150, 109] on div at bounding box center [125, 150] width 185 height 288
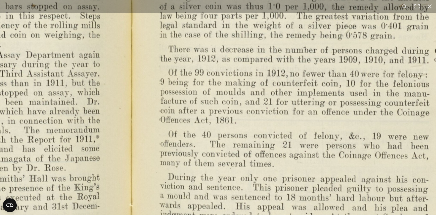
click at [325, 71] on img at bounding box center [131, 136] width 794 height 619
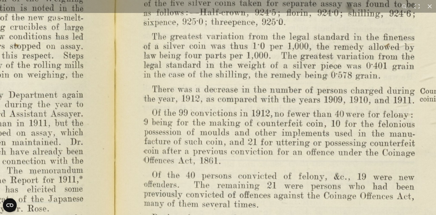
click at [288, 210] on img at bounding box center [114, 176] width 799 height 622
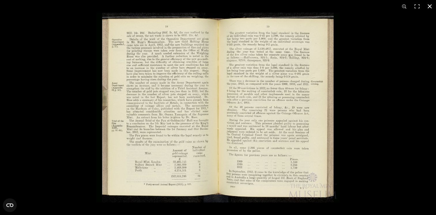
click at [431, 4] on button at bounding box center [429, 6] width 13 height 13
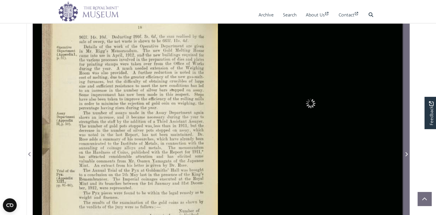
click at [406, 156] on icon "Next Page" at bounding box center [406, 154] width 3 height 5
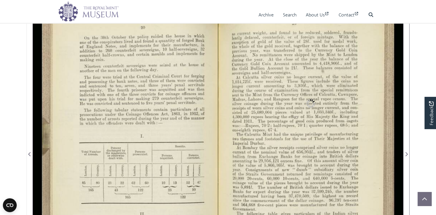
click at [134, 123] on div at bounding box center [125, 150] width 185 height 288
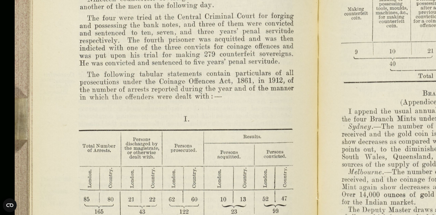
click at [248, 29] on img at bounding box center [316, 143] width 635 height 495
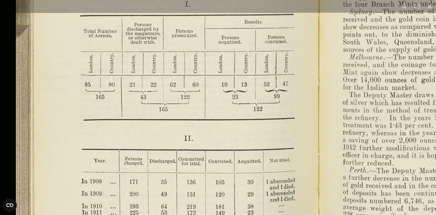
click at [266, 47] on img at bounding box center [317, 28] width 635 height 495
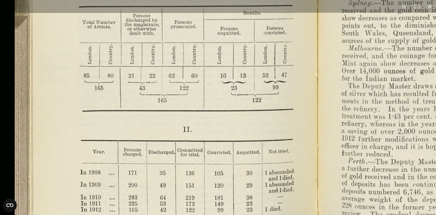
click at [250, 43] on img at bounding box center [316, 19] width 635 height 495
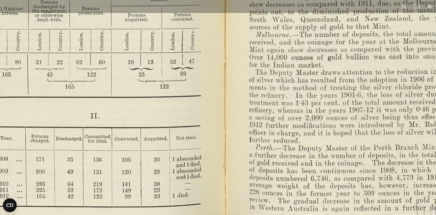
click at [87, 197] on img at bounding box center [224, 6] width 635 height 495
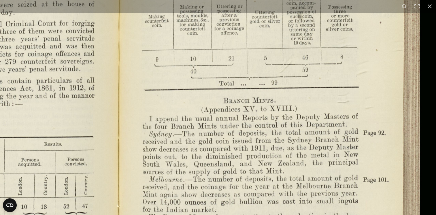
click at [244, 177] on img at bounding box center [117, 150] width 635 height 495
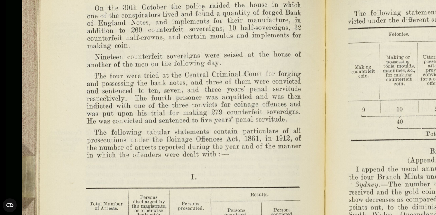
click at [214, 199] on img at bounding box center [323, 201] width 635 height 495
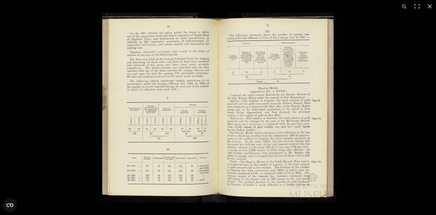
click at [161, 69] on img at bounding box center [217, 108] width 243 height 190
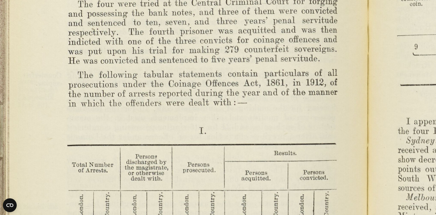
click at [219, 66] on img at bounding box center [366, 162] width 799 height 622
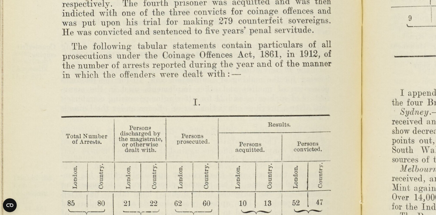
click at [260, 61] on img at bounding box center [360, 133] width 799 height 622
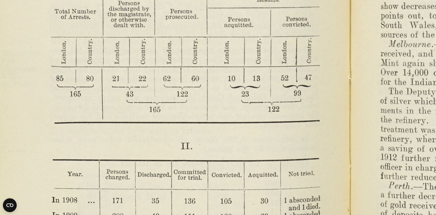
click at [256, 46] on img at bounding box center [349, 8] width 799 height 622
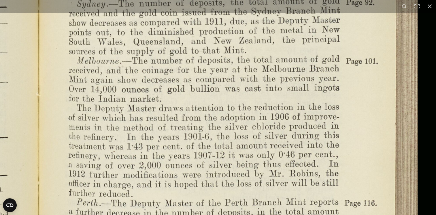
click at [231, 163] on img at bounding box center [37, 25] width 799 height 622
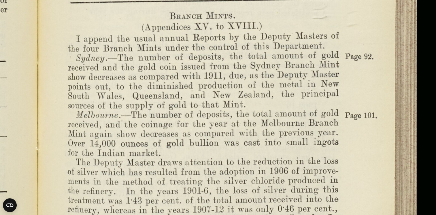
click at [235, 96] on img at bounding box center [36, 79] width 799 height 622
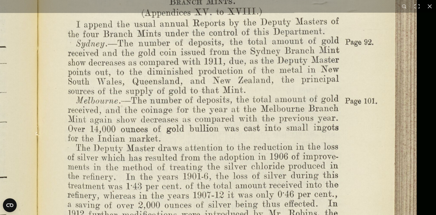
click at [239, 101] on img at bounding box center [36, 65] width 799 height 622
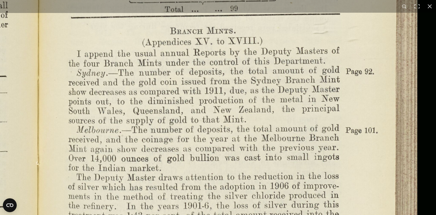
click at [241, 198] on img at bounding box center [37, 94] width 799 height 622
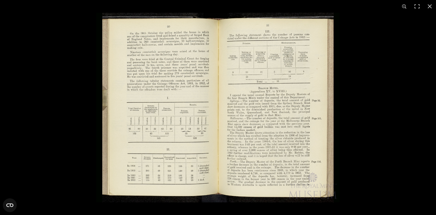
click at [283, 133] on img at bounding box center [217, 108] width 243 height 190
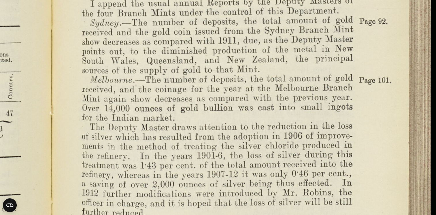
click at [268, 123] on img at bounding box center [50, 44] width 799 height 622
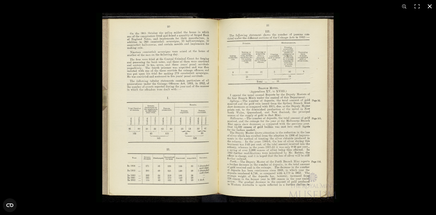
click at [429, 5] on button at bounding box center [429, 6] width 13 height 13
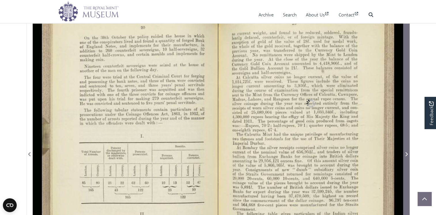
click at [406, 156] on icon "Next Page" at bounding box center [406, 154] width 3 height 5
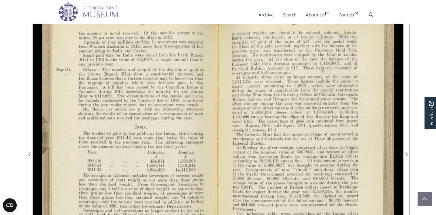
click at [107, 100] on div at bounding box center [125, 150] width 185 height 288
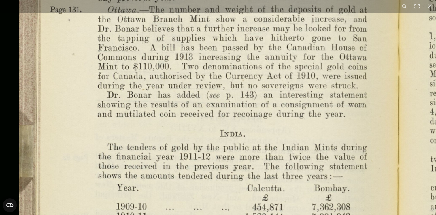
click at [301, 86] on img at bounding box center [398, 184] width 799 height 622
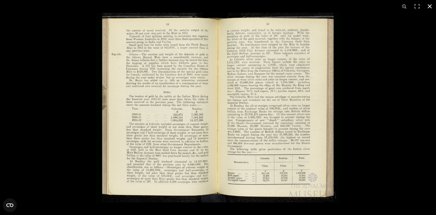
click at [429, 5] on button at bounding box center [429, 6] width 13 height 13
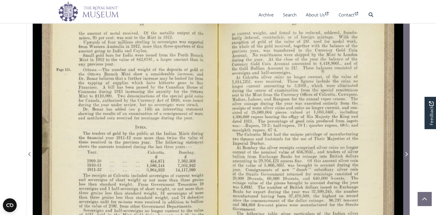
click at [407, 156] on icon "Next Page" at bounding box center [406, 154] width 2 height 4
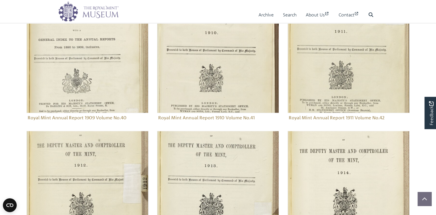
scroll to position [545, 0]
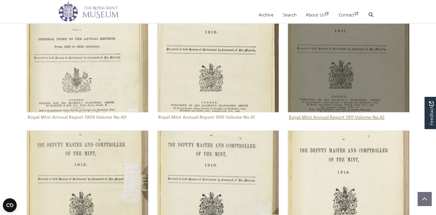
click at [336, 84] on img "Sub-collection" at bounding box center [349, 51] width 122 height 122
click at [335, 84] on img "Sub-collection" at bounding box center [349, 51] width 122 height 122
click at [333, 86] on img "Sub-collection" at bounding box center [349, 51] width 122 height 122
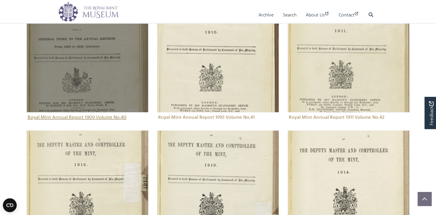
click at [92, 90] on img "Sub-collection" at bounding box center [88, 51] width 122 height 122
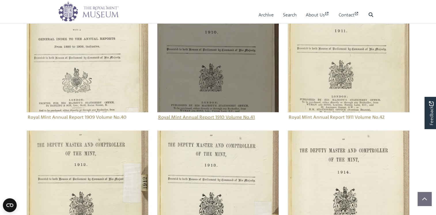
click at [220, 95] on img "Sub-collection" at bounding box center [218, 51] width 122 height 122
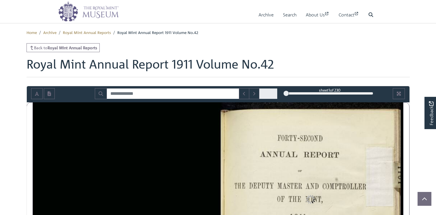
scroll to position [77, 0]
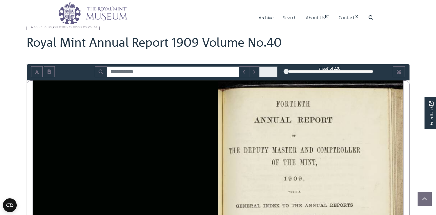
scroll to position [19, 0]
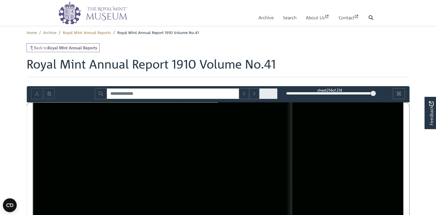
drag, startPoint x: 286, startPoint y: 105, endPoint x: 374, endPoint y: 104, distance: 87.6
click at [373, 96] on div at bounding box center [373, 93] width 6 height 6
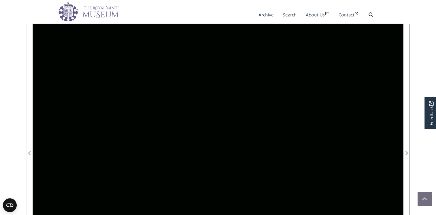
scroll to position [134, 0]
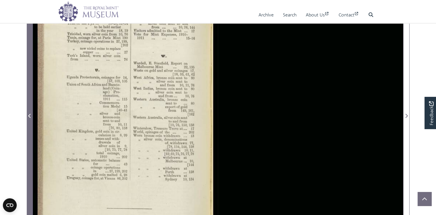
click at [28, 118] on icon "Previous Page" at bounding box center [29, 116] width 2 height 4
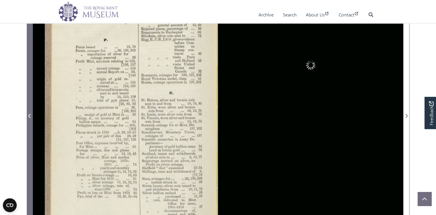
click at [28, 118] on icon "Previous Page" at bounding box center [29, 116] width 2 height 4
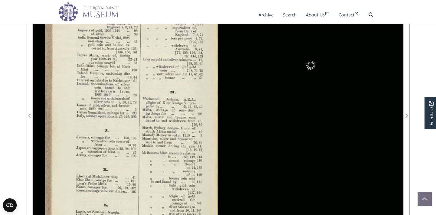
scroll to position [77, 0]
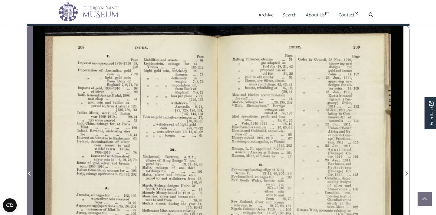
click at [28, 176] on icon "Previous Page" at bounding box center [29, 173] width 3 height 5
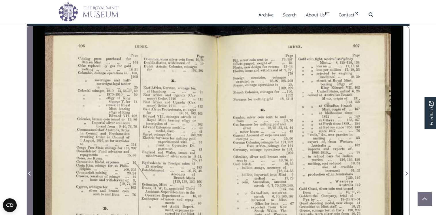
click at [31, 176] on icon "Previous Page" at bounding box center [29, 173] width 3 height 5
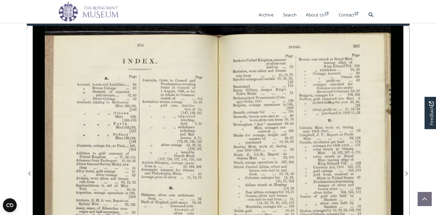
drag, startPoint x: 142, startPoint y: 129, endPoint x: 132, endPoint y: 97, distance: 34.4
click at [132, 97] on div at bounding box center [125, 170] width 185 height 288
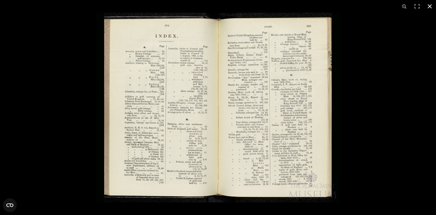
click at [429, 5] on button at bounding box center [429, 6] width 13 height 13
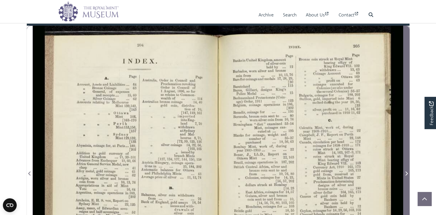
click at [406, 176] on icon "Next Page" at bounding box center [406, 173] width 3 height 5
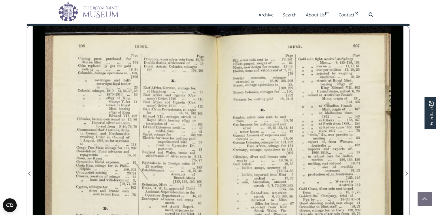
click at [116, 98] on div at bounding box center [125, 170] width 185 height 288
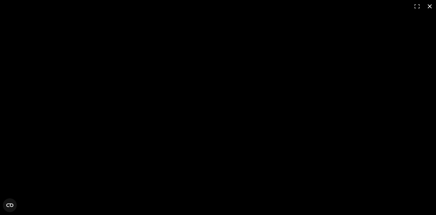
click at [156, 113] on div at bounding box center [218, 107] width 436 height 215
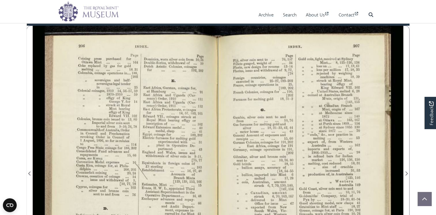
click at [156, 113] on div at bounding box center [218, 107] width 436 height 215
click at [156, 113] on div at bounding box center [125, 170] width 185 height 288
click at [124, 103] on div at bounding box center [125, 170] width 185 height 288
click at [126, 103] on div at bounding box center [125, 170] width 185 height 288
click at [209, 108] on div at bounding box center [125, 170] width 185 height 288
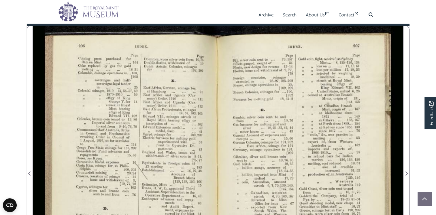
click at [145, 132] on div at bounding box center [125, 170] width 185 height 288
drag, startPoint x: 157, startPoint y: 108, endPoint x: 128, endPoint y: 119, distance: 31.6
click at [128, 119] on div at bounding box center [125, 170] width 185 height 288
click at [127, 119] on div at bounding box center [125, 170] width 185 height 288
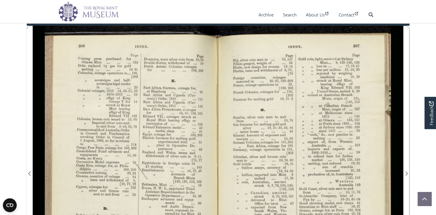
drag, startPoint x: 128, startPoint y: 118, endPoint x: 100, endPoint y: 121, distance: 28.1
click at [100, 121] on div at bounding box center [125, 170] width 185 height 288
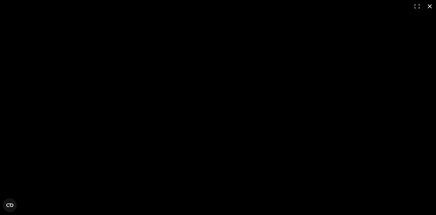
click at [430, 7] on button at bounding box center [429, 6] width 13 height 13
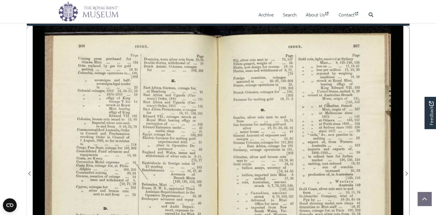
click at [127, 108] on div at bounding box center [218, 170] width 370 height 288
click at [128, 108] on div at bounding box center [125, 170] width 185 height 288
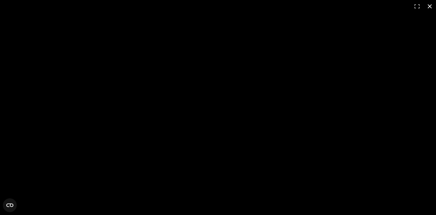
click at [429, 5] on button at bounding box center [429, 6] width 13 height 13
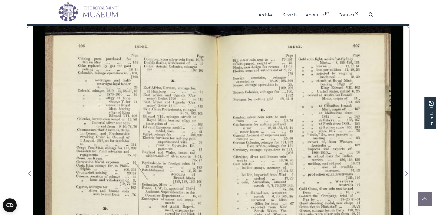
click at [191, 136] on div at bounding box center [125, 170] width 185 height 288
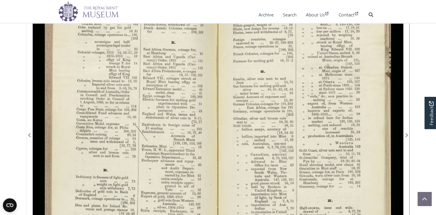
scroll to position [115, 0]
click at [164, 136] on div at bounding box center [125, 131] width 185 height 288
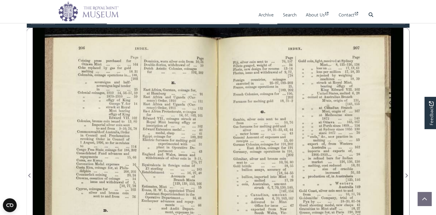
scroll to position [77, 0]
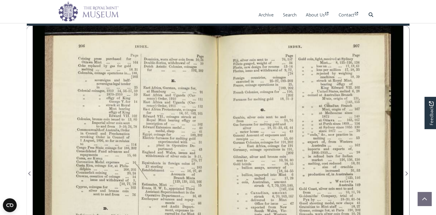
click at [148, 139] on div at bounding box center [125, 170] width 185 height 288
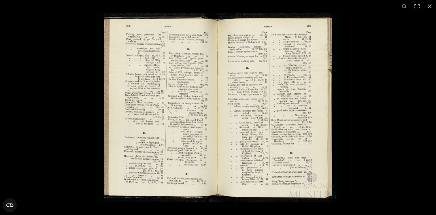
click at [188, 103] on img at bounding box center [217, 108] width 243 height 190
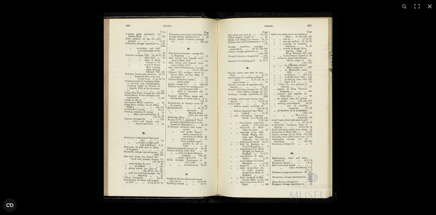
click at [188, 103] on img at bounding box center [218, 107] width 244 height 190
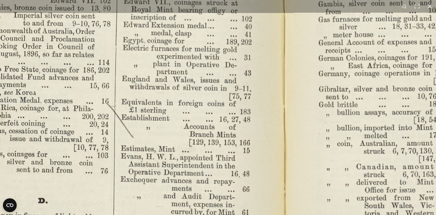
click at [236, 63] on img at bounding box center [285, 117] width 799 height 622
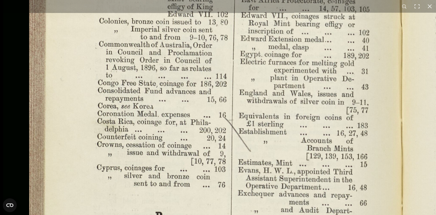
click at [271, 199] on img at bounding box center [402, 131] width 799 height 622
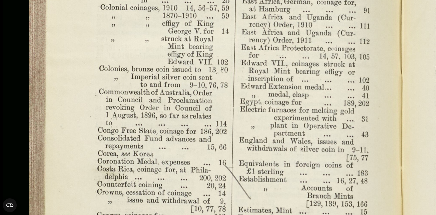
click at [270, 182] on img at bounding box center [402, 178] width 799 height 622
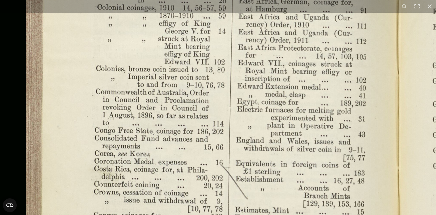
click at [270, 182] on img at bounding box center [399, 178] width 799 height 622
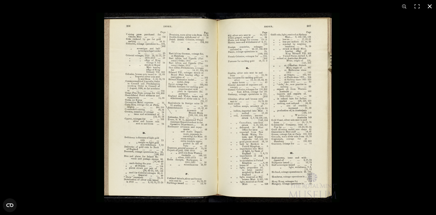
click at [429, 6] on button at bounding box center [429, 6] width 13 height 13
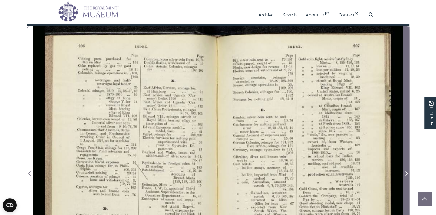
click at [406, 176] on icon "Next Page" at bounding box center [406, 173] width 3 height 5
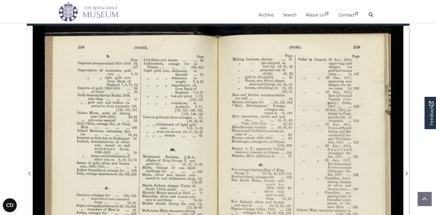
click at [130, 119] on div at bounding box center [125, 170] width 185 height 288
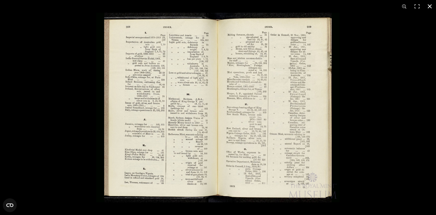
click at [431, 6] on button at bounding box center [429, 6] width 13 height 13
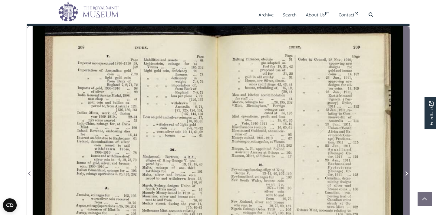
click at [408, 177] on span "Next Page" at bounding box center [406, 173] width 6 height 7
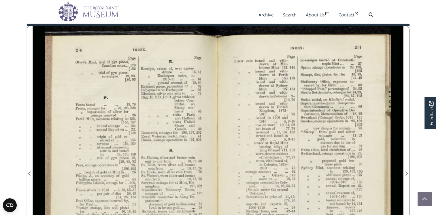
click at [167, 145] on div at bounding box center [125, 170] width 185 height 288
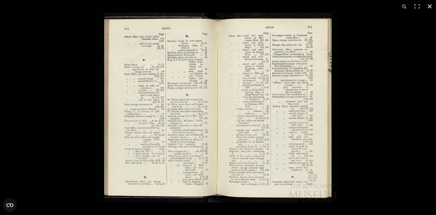
click at [368, 117] on div at bounding box center [314, 120] width 436 height 215
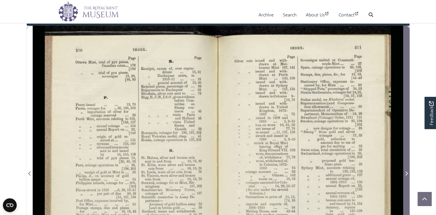
click at [405, 176] on icon "Next Page" at bounding box center [406, 173] width 3 height 5
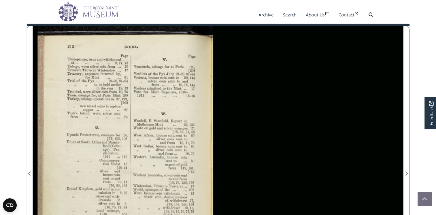
click at [119, 129] on div at bounding box center [125, 170] width 185 height 288
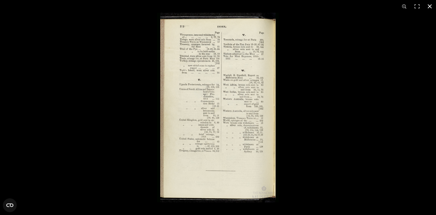
click at [331, 171] on div at bounding box center [375, 120] width 436 height 215
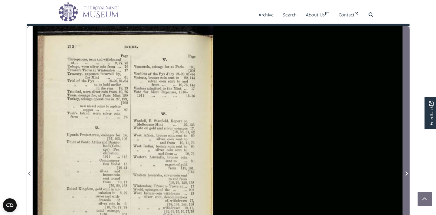
click at [407, 175] on icon "Next Page" at bounding box center [406, 173] width 2 height 4
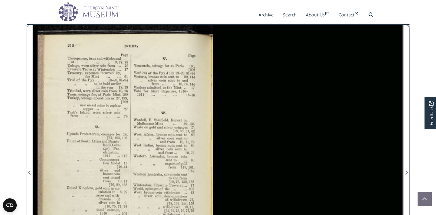
scroll to position [77, 0]
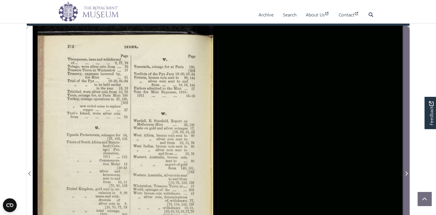
click at [406, 175] on icon "Next Page" at bounding box center [406, 173] width 2 height 4
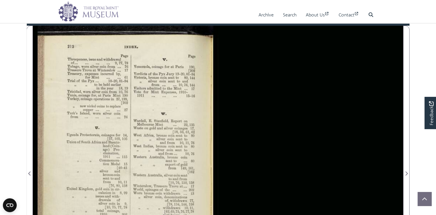
click at [151, 141] on div at bounding box center [125, 170] width 185 height 288
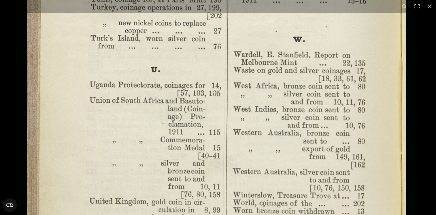
click at [242, 86] on img at bounding box center [215, 160] width 399 height 622
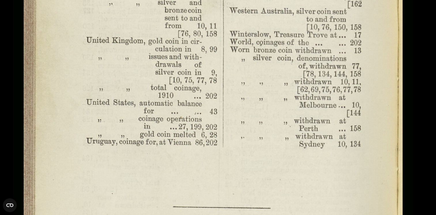
click at [261, 74] on img at bounding box center [212, 0] width 399 height 622
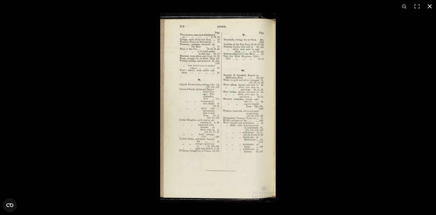
click at [430, 4] on button at bounding box center [429, 6] width 13 height 13
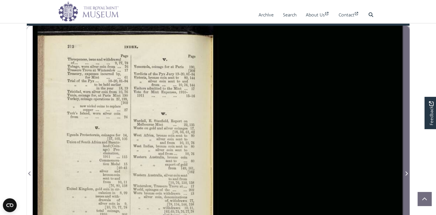
click at [409, 177] on span "Next Page" at bounding box center [406, 173] width 6 height 7
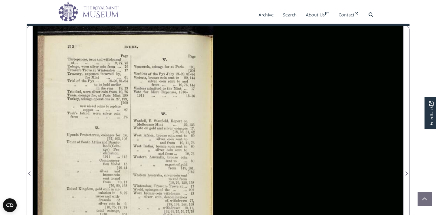
click at [150, 129] on div at bounding box center [125, 170] width 185 height 288
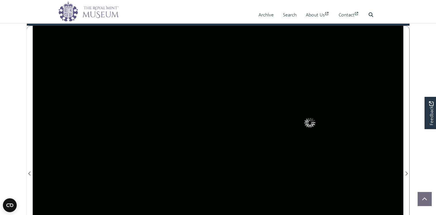
drag, startPoint x: 373, startPoint y: 29, endPoint x: 283, endPoint y: 34, distance: 90.0
click at [283, 22] on div "sheet 1 of 214 1 *" at bounding box center [330, 17] width 96 height 11
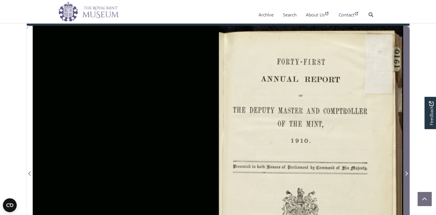
click at [407, 175] on icon "Next Page" at bounding box center [406, 173] width 2 height 4
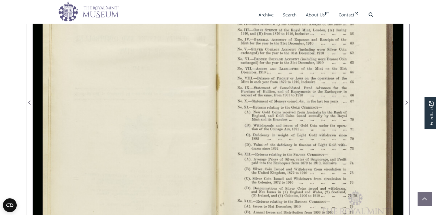
scroll to position [134, 0]
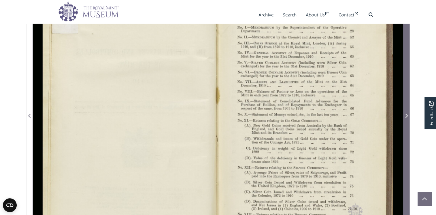
click at [407, 118] on icon "Next Page" at bounding box center [406, 116] width 2 height 4
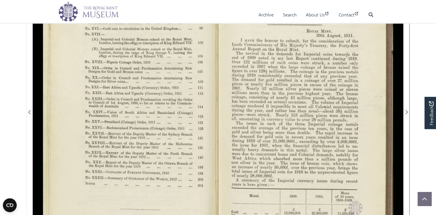
scroll to position [134, 0]
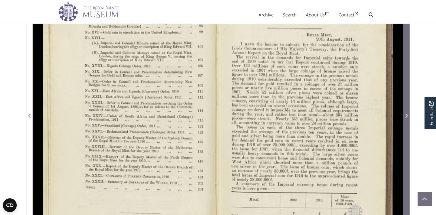
click at [406, 118] on icon "Next Page" at bounding box center [406, 116] width 3 height 5
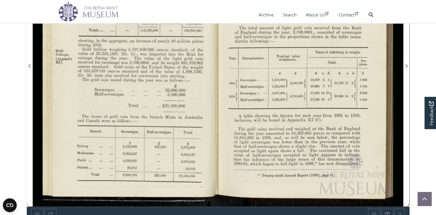
scroll to position [192, 0]
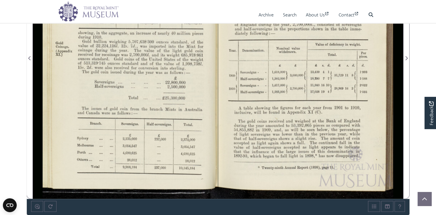
click at [163, 112] on div at bounding box center [125, 54] width 185 height 288
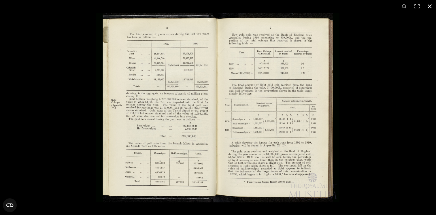
click at [429, 6] on button at bounding box center [429, 6] width 13 height 13
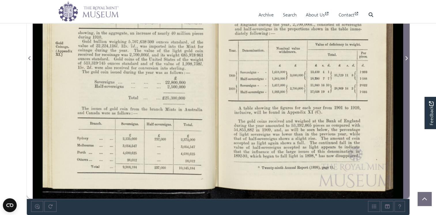
click at [407, 60] on icon "Next Page" at bounding box center [406, 58] width 2 height 4
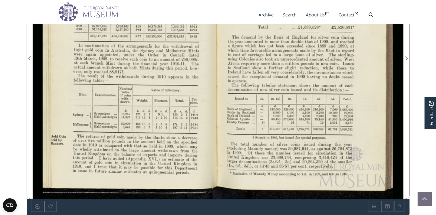
click at [205, 104] on div at bounding box center [125, 54] width 185 height 288
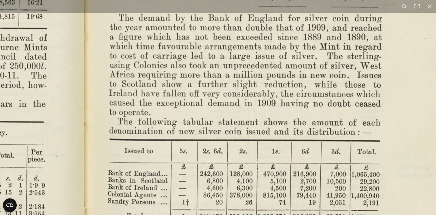
click at [236, 73] on img at bounding box center [88, 55] width 799 height 622
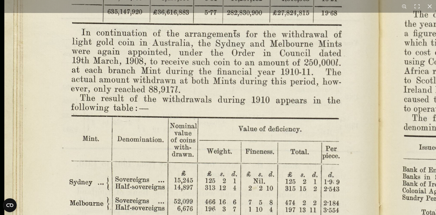
click at [265, 180] on img at bounding box center [382, 52] width 799 height 622
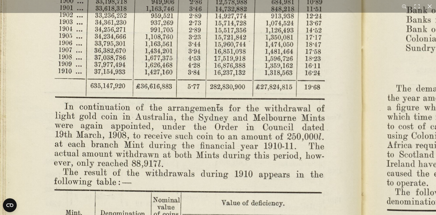
click at [240, 188] on img at bounding box center [365, 126] width 799 height 622
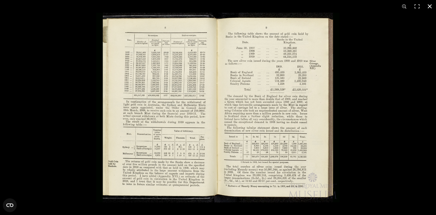
click at [428, 5] on button at bounding box center [429, 6] width 13 height 13
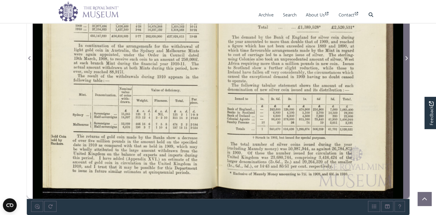
click at [407, 60] on icon "Next Page" at bounding box center [406, 58] width 2 height 4
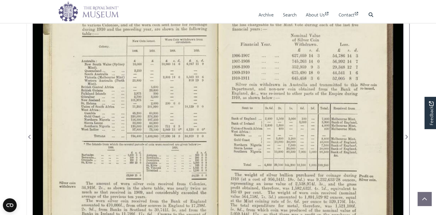
scroll to position [96, 0]
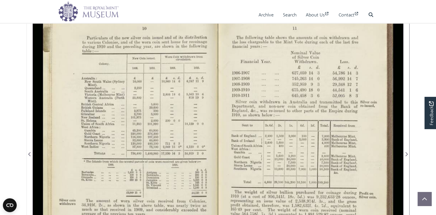
click at [121, 139] on div at bounding box center [125, 150] width 185 height 288
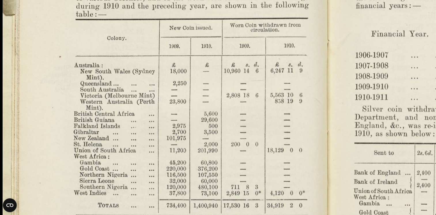
click at [238, 79] on img at bounding box center [329, 200] width 690 height 538
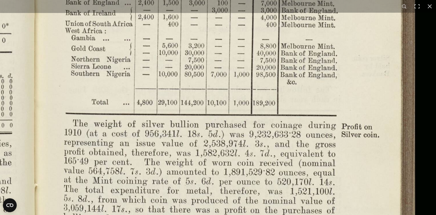
click at [283, 120] on img at bounding box center [37, 34] width 799 height 622
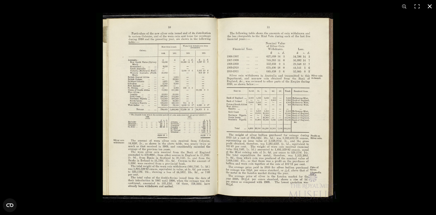
click at [430, 6] on button at bounding box center [429, 6] width 13 height 13
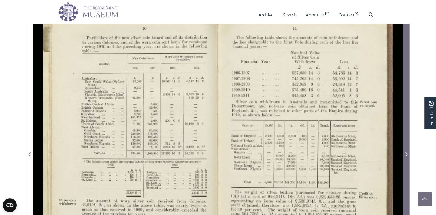
click at [406, 156] on icon "Next Page" at bounding box center [406, 154] width 3 height 5
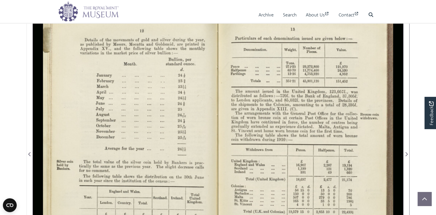
drag, startPoint x: 165, startPoint y: 154, endPoint x: 167, endPoint y: 129, distance: 26.1
click at [167, 129] on div at bounding box center [125, 150] width 185 height 288
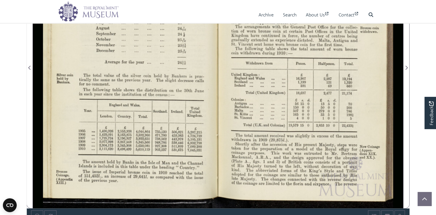
scroll to position [211, 0]
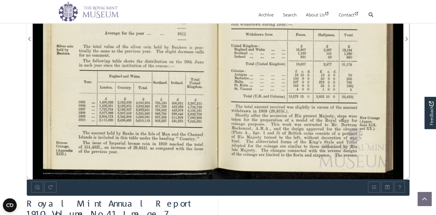
click at [334, 150] on div at bounding box center [310, 35] width 185 height 288
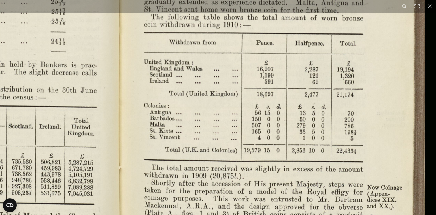
click at [295, 80] on img at bounding box center [121, 43] width 643 height 501
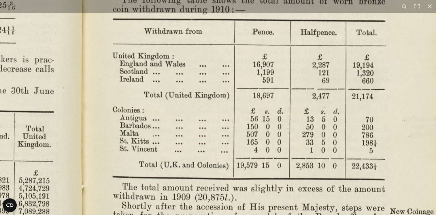
click at [252, 181] on img at bounding box center [84, 33] width 799 height 622
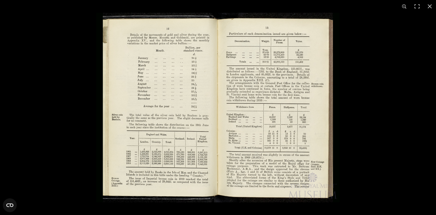
click at [289, 157] on img at bounding box center [217, 108] width 243 height 190
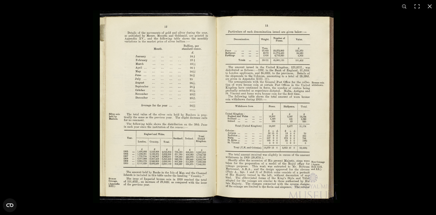
click at [289, 157] on img at bounding box center [216, 106] width 247 height 193
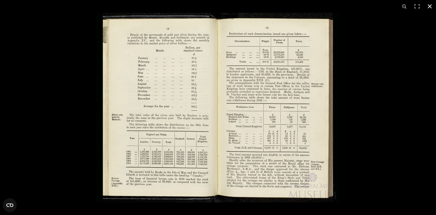
click at [431, 5] on button at bounding box center [429, 6] width 13 height 13
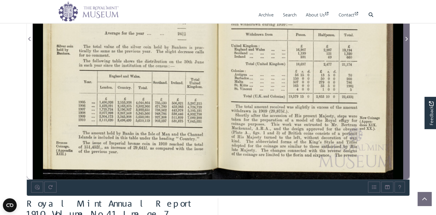
click at [406, 41] on icon "Next Page" at bounding box center [406, 39] width 3 height 5
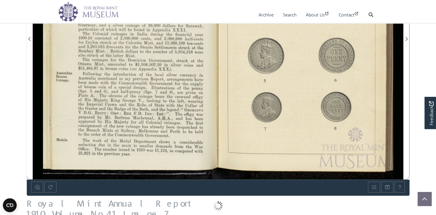
click at [152, 101] on div at bounding box center [125, 35] width 185 height 288
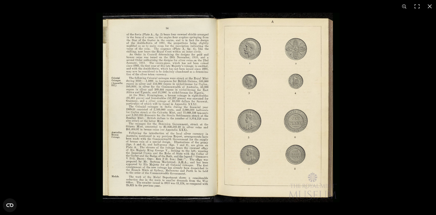
click at [202, 153] on img at bounding box center [217, 108] width 243 height 190
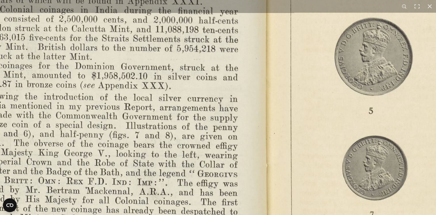
click at [305, 199] on img at bounding box center [270, 12] width 799 height 622
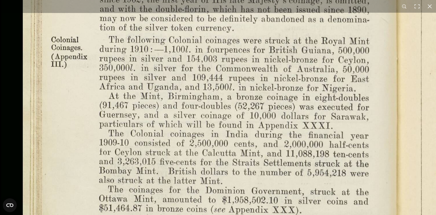
click at [293, 201] on img at bounding box center [400, 136] width 799 height 622
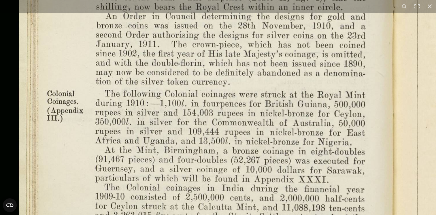
click at [288, 215] on html "Menu Archive Search About Us Contact" at bounding box center [218, 96] width 436 height 615
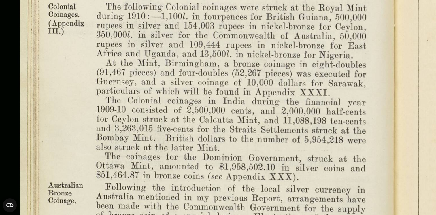
click at [302, 140] on img at bounding box center [397, 103] width 799 height 622
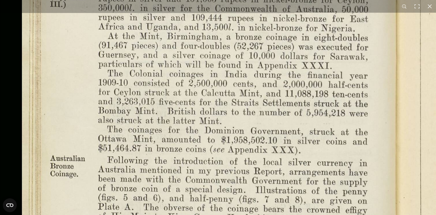
click at [303, 116] on img at bounding box center [399, 76] width 799 height 622
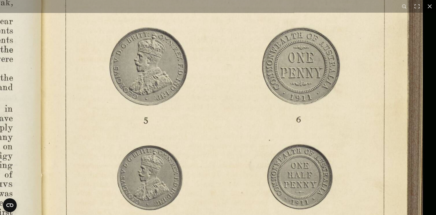
click at [237, 162] on img at bounding box center [45, 22] width 799 height 622
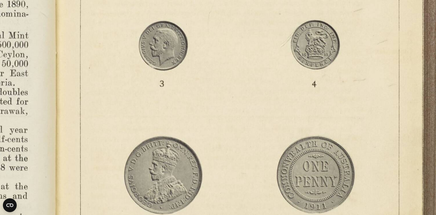
click at [268, 154] on img at bounding box center [59, 131] width 799 height 622
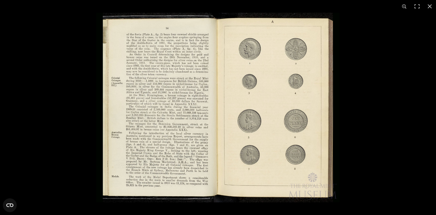
click at [189, 129] on img at bounding box center [217, 108] width 243 height 190
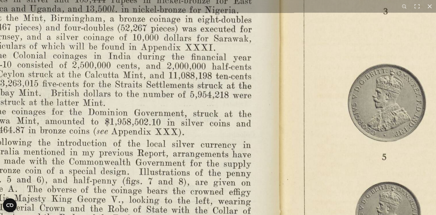
click at [191, 129] on img at bounding box center [283, 58] width 799 height 622
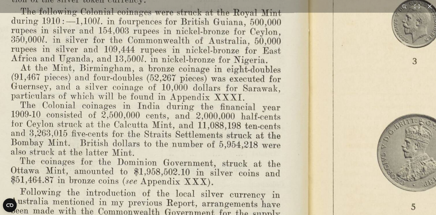
click at [269, 140] on img at bounding box center [312, 108] width 799 height 622
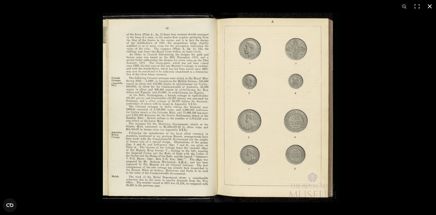
click at [430, 6] on button at bounding box center [429, 6] width 13 height 13
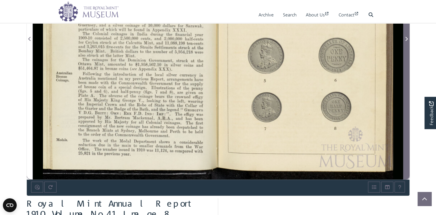
click at [407, 41] on icon "Next Page" at bounding box center [406, 39] width 2 height 4
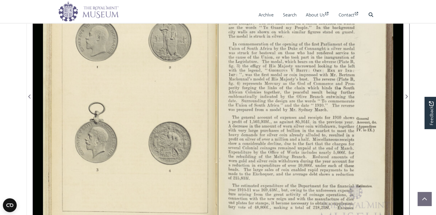
scroll to position [96, 0]
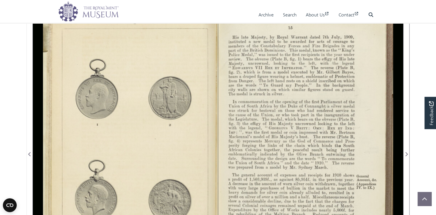
drag, startPoint x: 297, startPoint y: 161, endPoint x: 291, endPoint y: 138, distance: 23.8
click at [291, 138] on div at bounding box center [310, 150] width 185 height 288
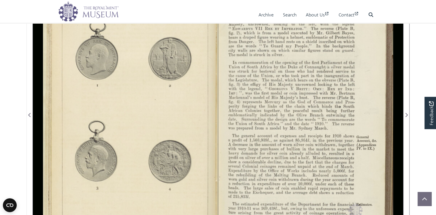
scroll to position [134, 0]
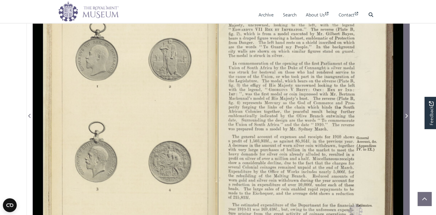
click at [406, 118] on icon "Next Page" at bounding box center [406, 116] width 3 height 5
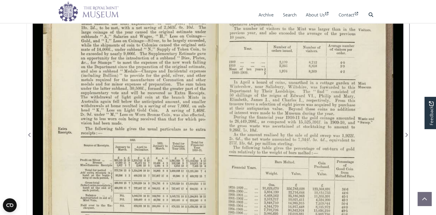
scroll to position [134, 0]
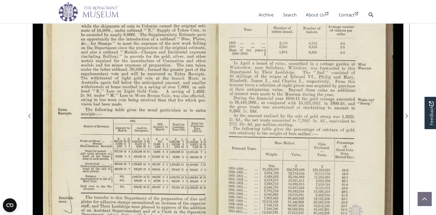
click at [271, 111] on div at bounding box center [310, 112] width 185 height 288
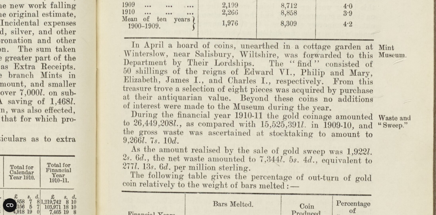
click at [242, 107] on img at bounding box center [100, 143] width 736 height 574
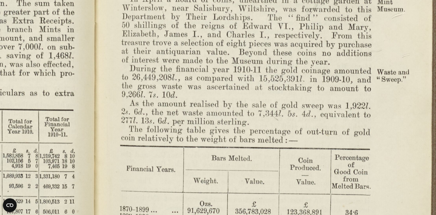
click at [257, 64] on img at bounding box center [99, 97] width 736 height 574
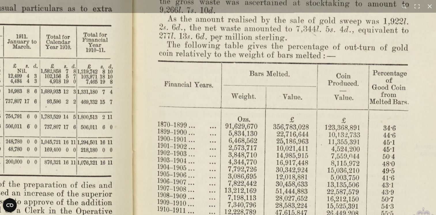
click at [320, 114] on img at bounding box center [137, 12] width 736 height 574
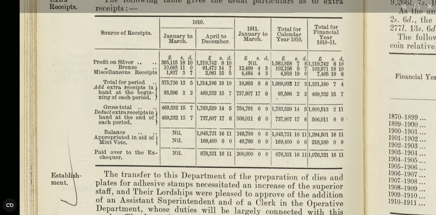
click at [250, 167] on img at bounding box center [368, 5] width 736 height 574
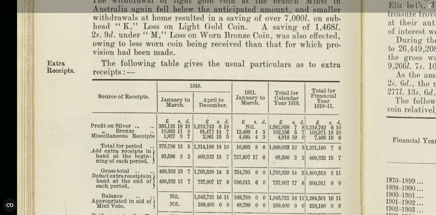
click at [257, 184] on img at bounding box center [365, 68] width 736 height 574
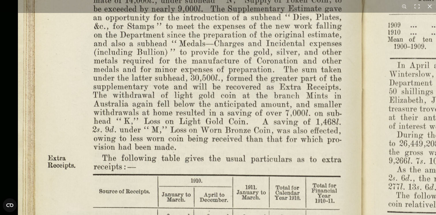
click at [210, 105] on img at bounding box center [366, 163] width 736 height 574
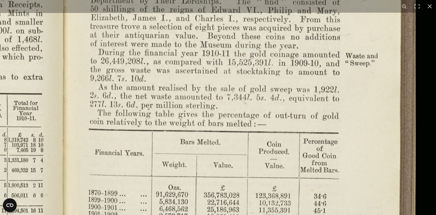
click at [238, 168] on img at bounding box center [67, 81] width 736 height 574
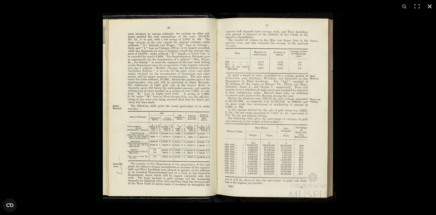
click at [430, 5] on button at bounding box center [429, 6] width 13 height 13
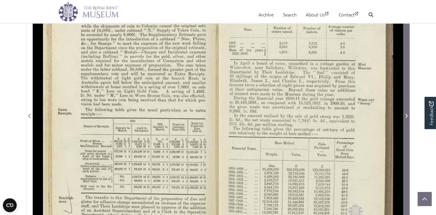
click at [405, 118] on icon "Next Page" at bounding box center [406, 116] width 2 height 4
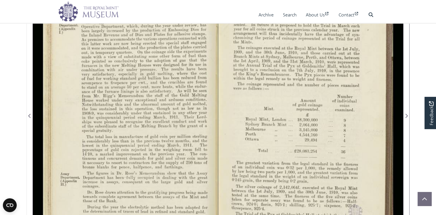
click at [108, 103] on div at bounding box center [125, 112] width 185 height 288
click at [109, 103] on div at bounding box center [125, 112] width 185 height 288
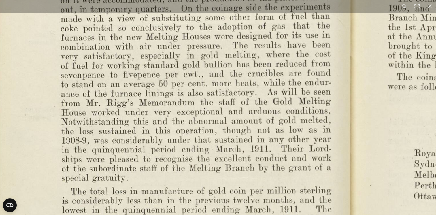
click at [246, 90] on img at bounding box center [355, 138] width 799 height 622
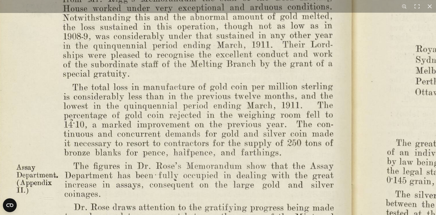
click at [242, 92] on img at bounding box center [356, 34] width 799 height 622
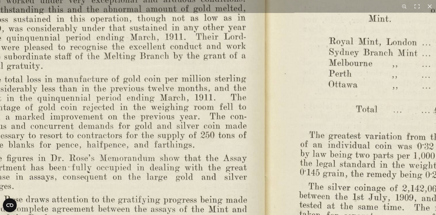
click at [116, 209] on img at bounding box center [269, 26] width 799 height 622
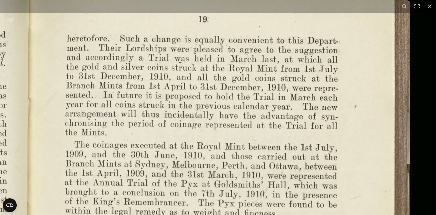
click at [161, 215] on html "Menu Archive Search About Us Contact" at bounding box center [218, 173] width 436 height 615
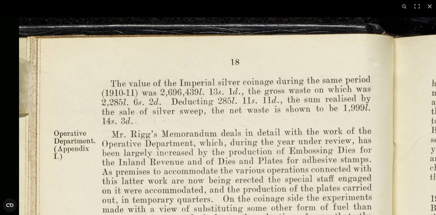
click at [244, 215] on html "Menu Archive Search About Us Contact" at bounding box center [218, 173] width 436 height 615
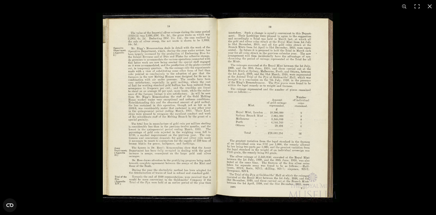
click at [258, 115] on img at bounding box center [217, 108] width 243 height 190
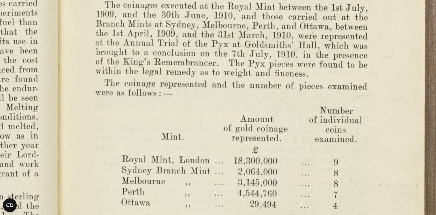
click at [198, 103] on img at bounding box center [62, 144] width 799 height 622
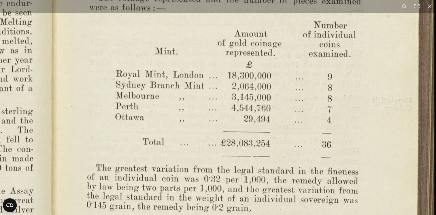
click at [222, 100] on img at bounding box center [56, 59] width 799 height 622
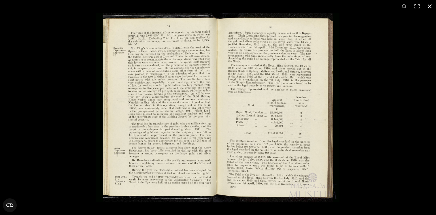
click at [431, 4] on button at bounding box center [429, 6] width 13 height 13
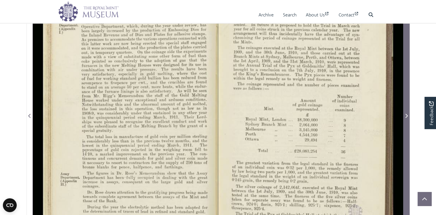
click at [408, 119] on span "Next Page" at bounding box center [406, 115] width 6 height 7
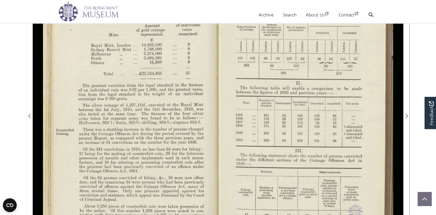
click at [96, 103] on div at bounding box center [125, 112] width 185 height 288
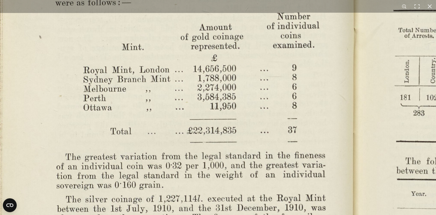
click at [226, 80] on img at bounding box center [357, 214] width 799 height 622
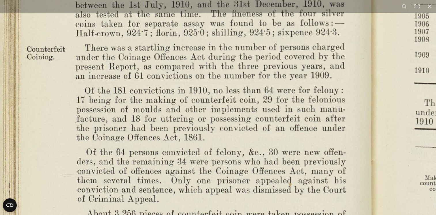
click at [247, 40] on img at bounding box center [376, 10] width 799 height 622
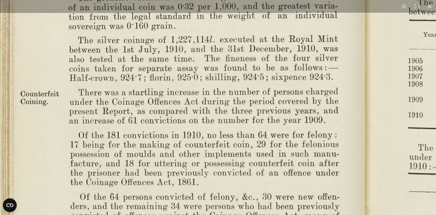
click at [239, 178] on img at bounding box center [369, 55] width 799 height 622
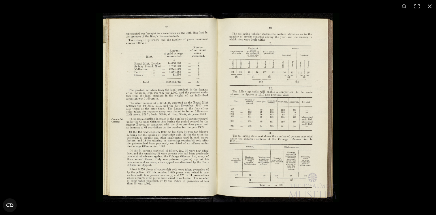
click at [196, 136] on img at bounding box center [217, 108] width 243 height 190
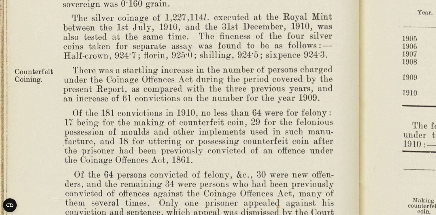
click at [253, 133] on img at bounding box center [364, 33] width 799 height 622
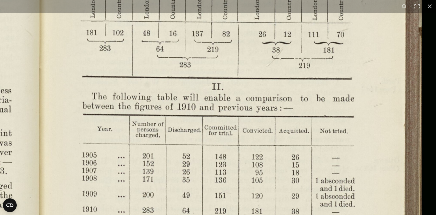
click at [220, 187] on img at bounding box center [43, 149] width 799 height 622
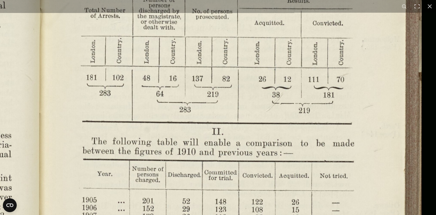
click at [237, 163] on img at bounding box center [43, 194] width 799 height 622
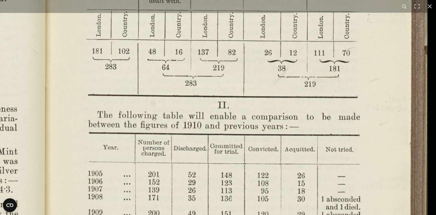
click at [260, 89] on img at bounding box center [49, 167] width 799 height 622
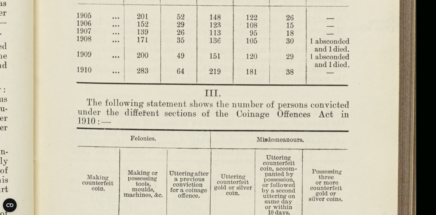
click at [254, 214] on img at bounding box center [38, 10] width 799 height 622
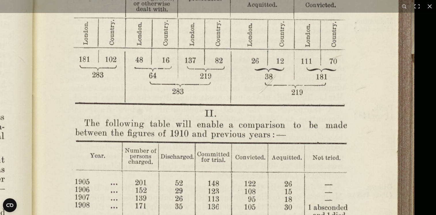
click at [257, 215] on html "Menu Archive Search About Us Contact" at bounding box center [218, 173] width 436 height 615
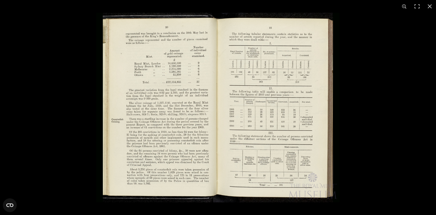
click at [222, 137] on img at bounding box center [217, 108] width 243 height 190
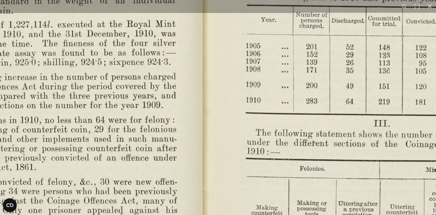
click at [368, 77] on img at bounding box center [207, 40] width 799 height 622
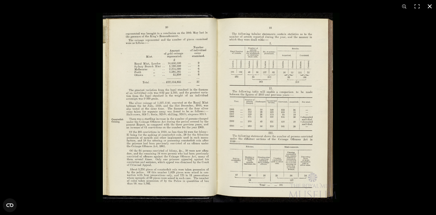
click at [430, 4] on button at bounding box center [429, 6] width 13 height 13
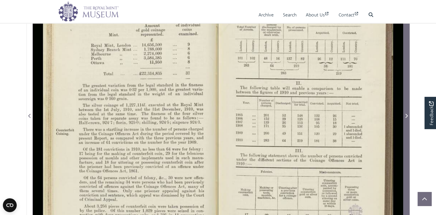
click at [407, 118] on icon "Next Page" at bounding box center [406, 116] width 2 height 4
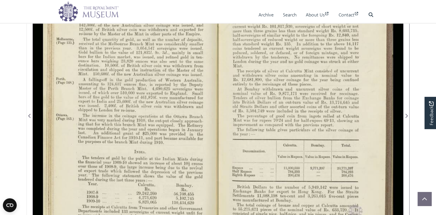
click at [109, 95] on div at bounding box center [125, 112] width 185 height 288
click at [110, 95] on div at bounding box center [125, 112] width 185 height 288
click at [110, 85] on div at bounding box center [125, 112] width 185 height 288
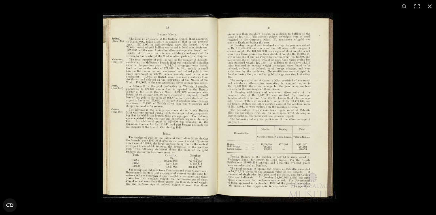
click at [169, 117] on img at bounding box center [217, 108] width 243 height 190
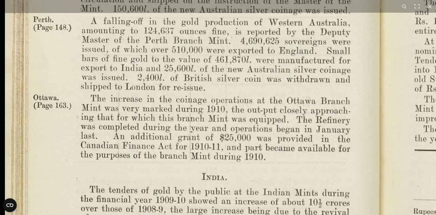
click at [213, 160] on img at bounding box center [382, 91] width 799 height 622
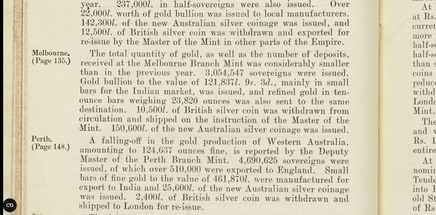
click at [243, 66] on img at bounding box center [381, 210] width 799 height 622
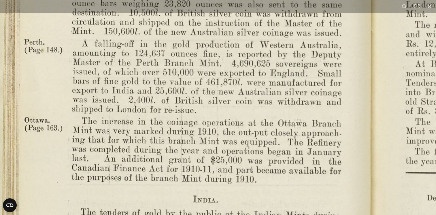
click at [265, 102] on img at bounding box center [373, 114] width 799 height 622
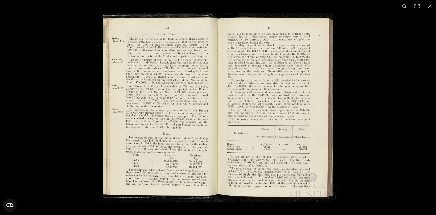
click at [270, 107] on img at bounding box center [217, 108] width 243 height 190
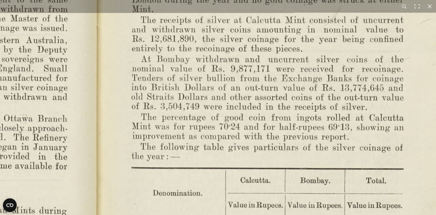
click at [277, 113] on img at bounding box center [99, 109] width 799 height 622
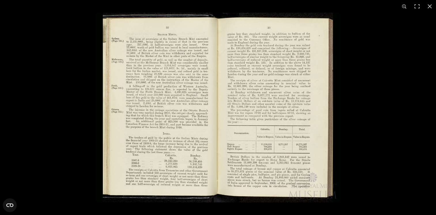
click at [192, 66] on img at bounding box center [217, 108] width 243 height 190
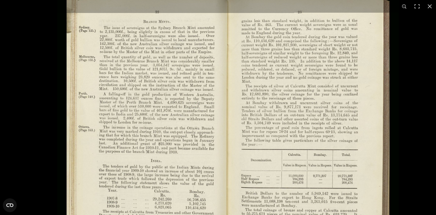
click at [192, 66] on img at bounding box center [227, 124] width 341 height 266
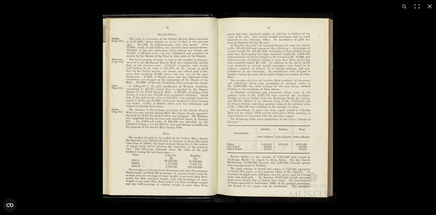
click at [177, 94] on img at bounding box center [217, 108] width 243 height 190
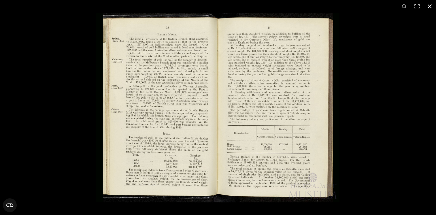
click at [430, 5] on button at bounding box center [429, 6] width 13 height 13
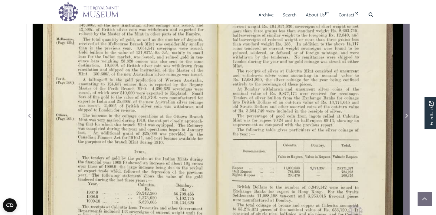
click at [406, 118] on icon "Next Page" at bounding box center [406, 116] width 3 height 5
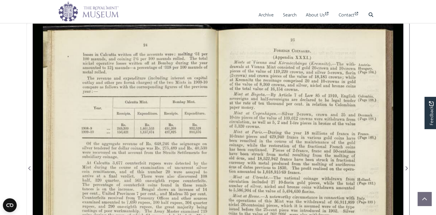
scroll to position [96, 0]
